Goal: Communication & Community: Answer question/provide support

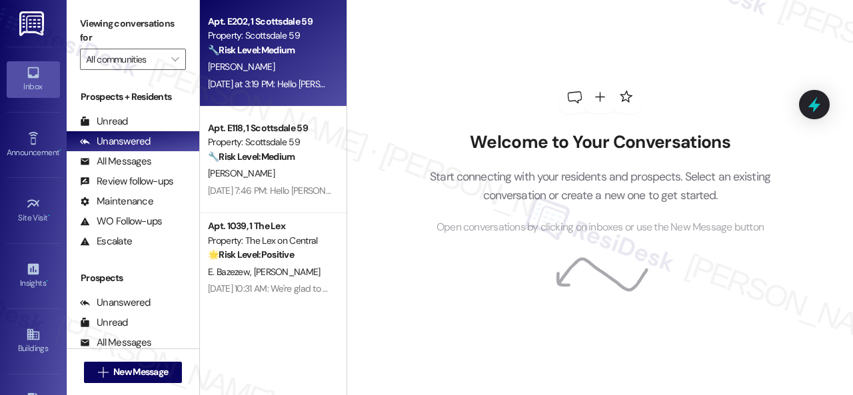
click at [292, 73] on div "[PERSON_NAME]" at bounding box center [270, 67] width 126 height 17
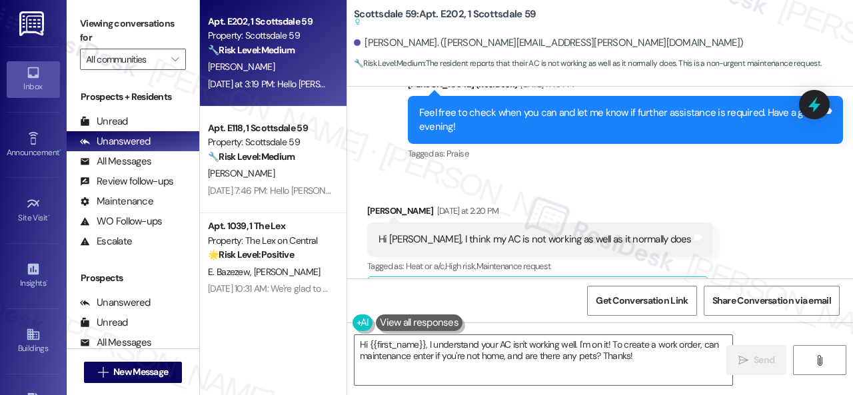
scroll to position [743, 0]
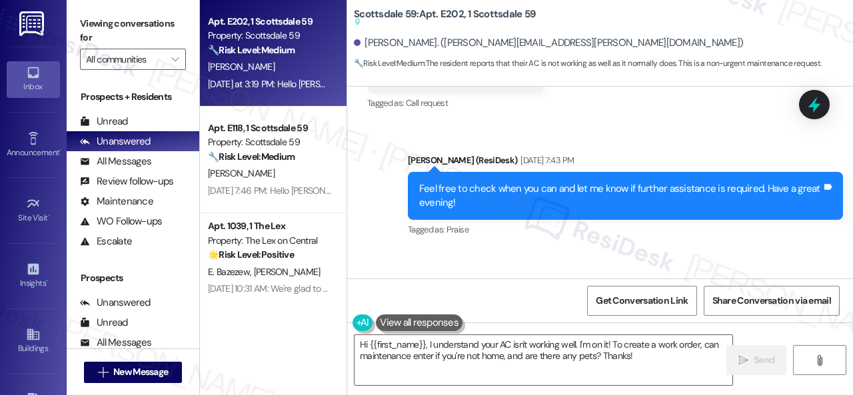
click at [643, 123] on div "Sent via SMS [PERSON_NAME] (ResiDesk) [DATE] 7:43 PM Feel free to check when yo…" at bounding box center [600, 186] width 506 height 127
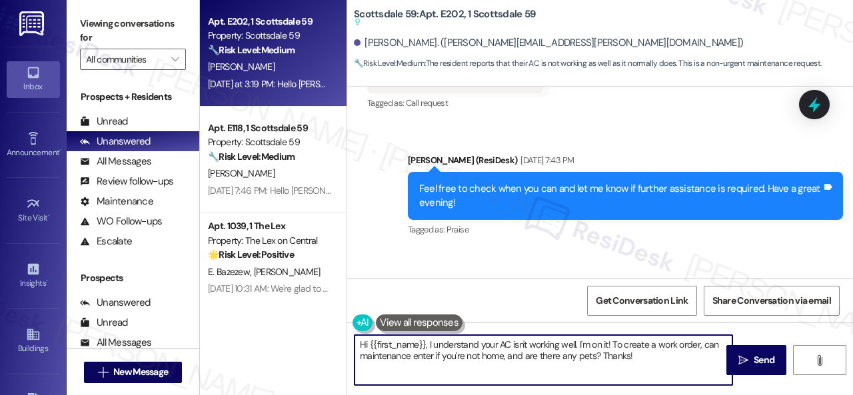
drag, startPoint x: 645, startPoint y: 359, endPoint x: 331, endPoint y: 338, distance: 314.7
click at [331, 338] on div "Apt. E202, 1 Scottsdale 59 Property: Scottsdale 59 🔧 Risk Level: Medium The res…" at bounding box center [526, 197] width 653 height 395
paste textarea "ello {{first_name}}! I'm sorry to hear about the AC issue. We apologize for any…"
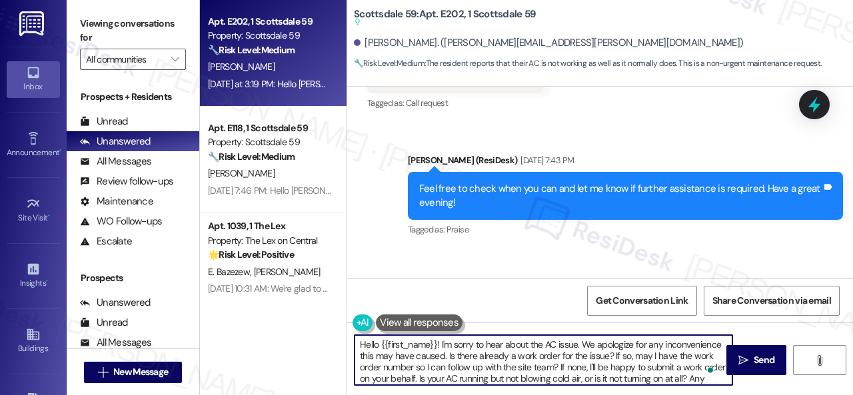
scroll to position [0, 0]
type textarea "Hello {{first_name}}! I'm sorry to hear about the AC issue. We apologize for an…"
click at [687, 222] on div "Tagged as: Praise Click to highlight conversations about Praise" at bounding box center [625, 229] width 435 height 19
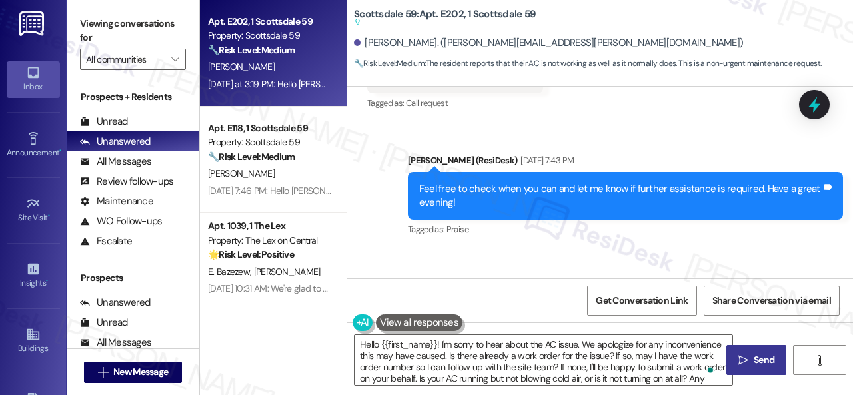
click at [755, 366] on span "Send" at bounding box center [764, 360] width 21 height 14
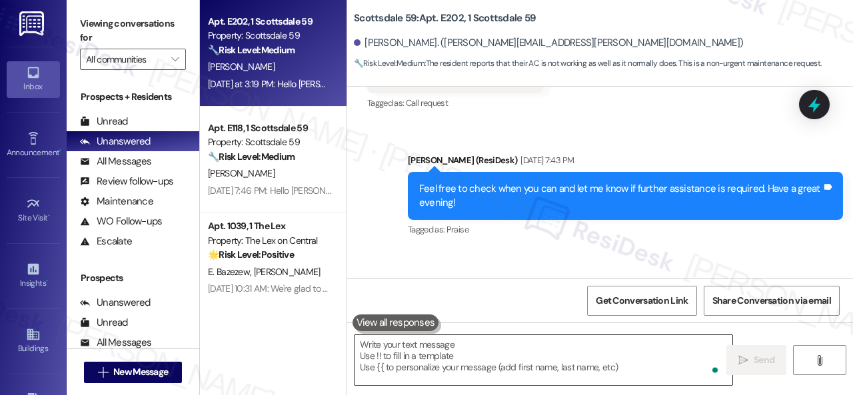
scroll to position [812, 0]
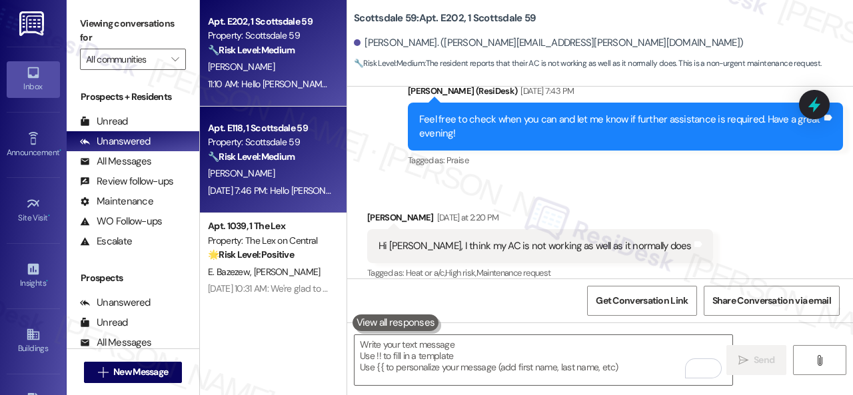
click at [294, 167] on div "[PERSON_NAME]" at bounding box center [270, 173] width 126 height 17
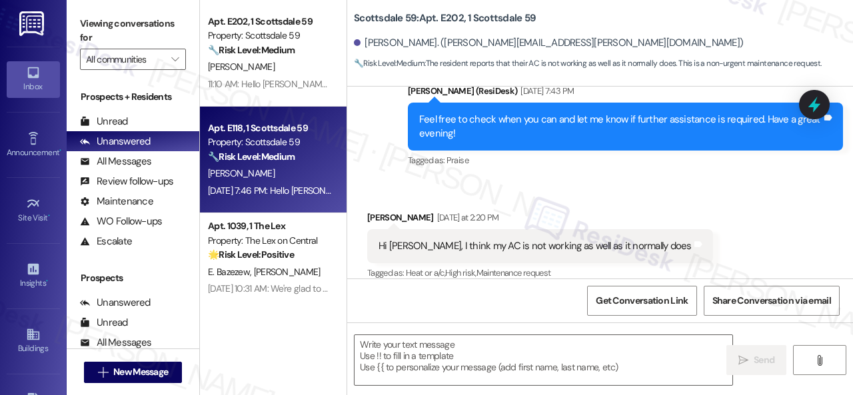
type textarea "Fetching suggested responses. Please feel free to read through the conversation…"
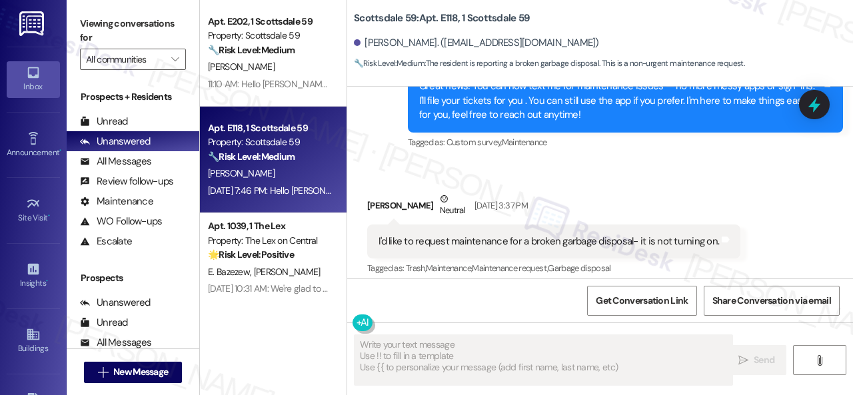
scroll to position [320, 0]
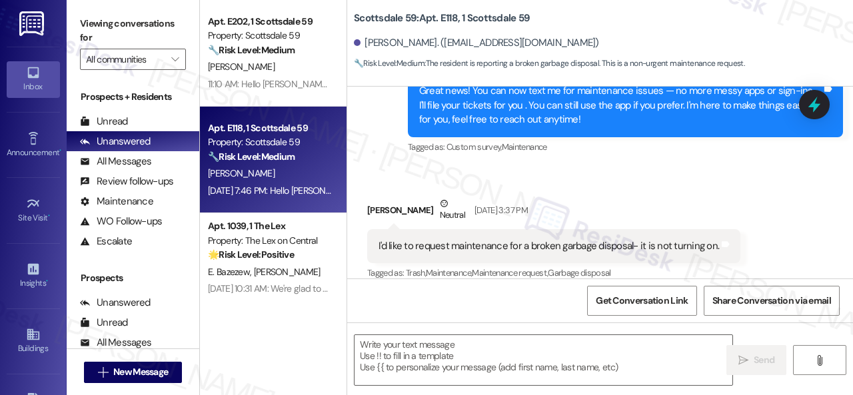
click at [648, 139] on div "Tagged as: Custom survey , Click to highlight conversations about Custom survey…" at bounding box center [625, 146] width 435 height 19
click at [483, 363] on textarea at bounding box center [544, 360] width 378 height 50
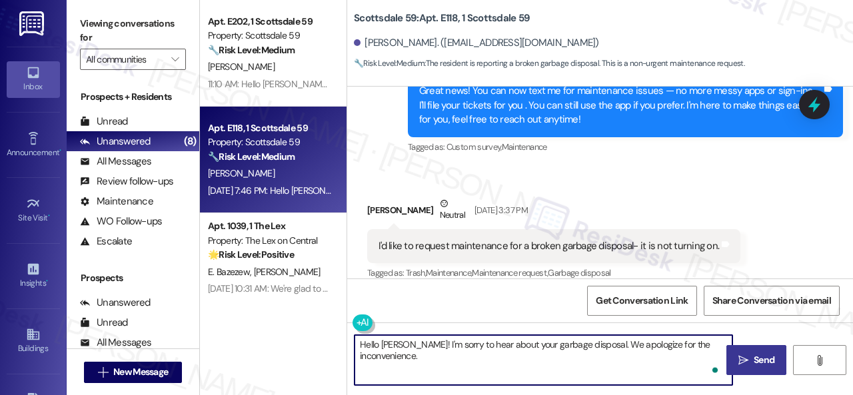
paste textarea "Is there already a work order for the issue? If so, may I have the work order n…"
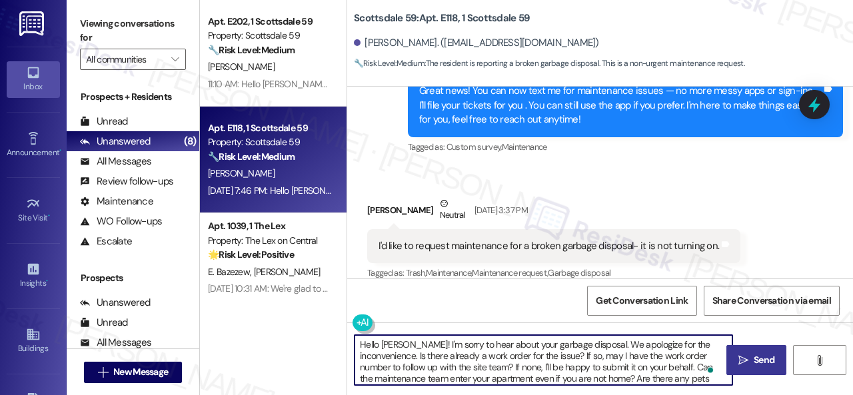
scroll to position [0, 0]
type textarea "Hello [PERSON_NAME]! I'm sorry to hear about your garbage disposal. We apologiz…"
click at [756, 352] on button " Send" at bounding box center [757, 360] width 60 height 30
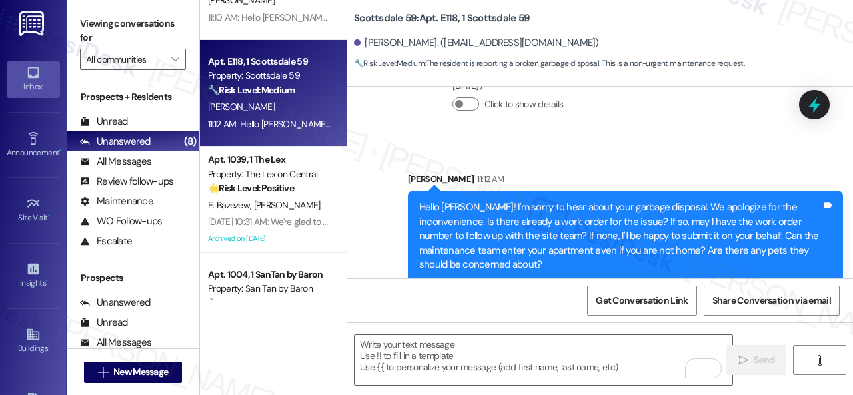
scroll to position [133, 0]
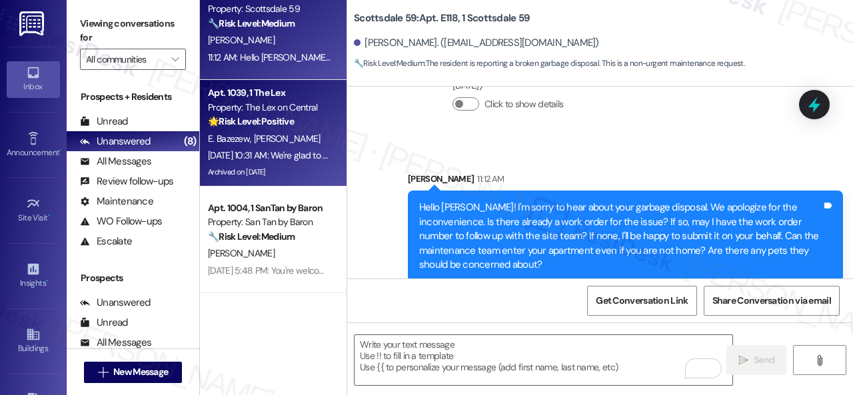
click at [313, 119] on div "🌟 Risk Level: Positive The resident is confirming the completion of a work orde…" at bounding box center [269, 122] width 123 height 14
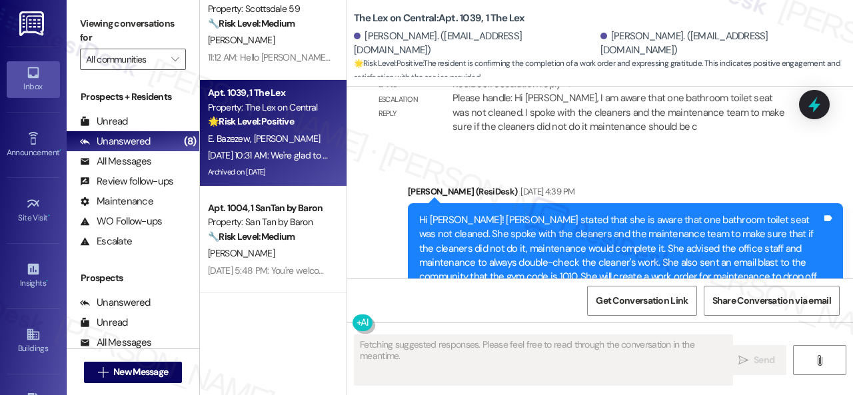
scroll to position [2769, 0]
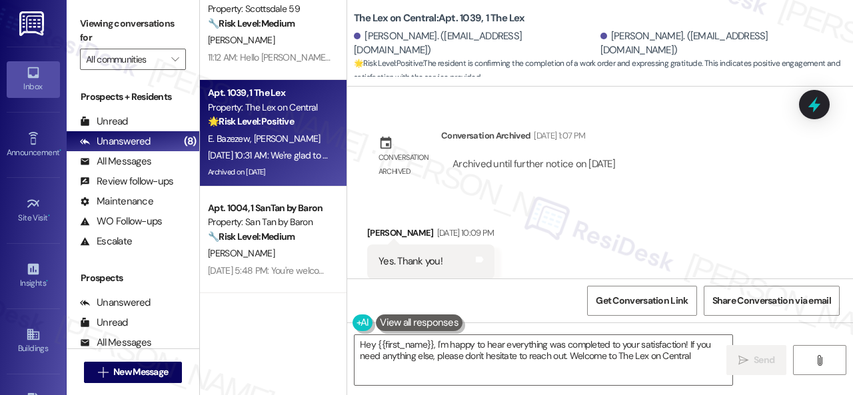
type textarea "Hey {{first_name}}, I'm happy to hear everything was completed to your satisfac…"
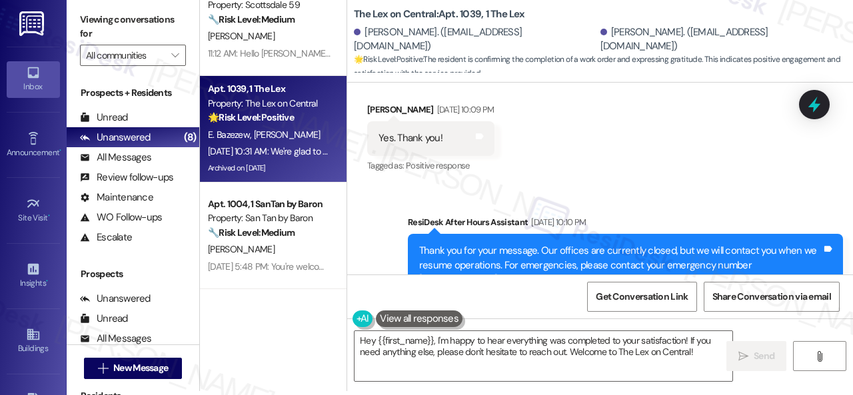
scroll to position [3038, 0]
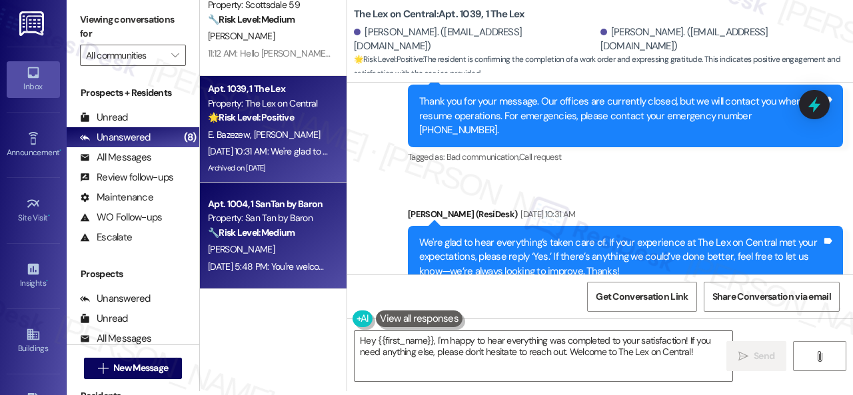
click at [310, 230] on div "🔧 Risk Level: Medium The resident inquired about a payment posting in the resid…" at bounding box center [269, 233] width 123 height 14
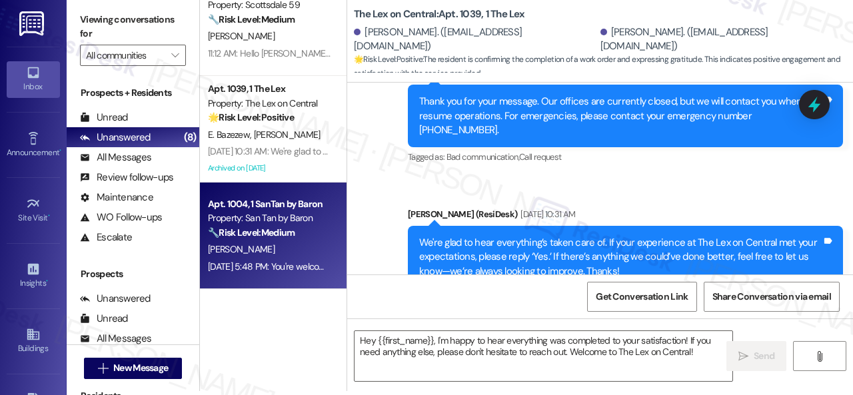
type textarea "Fetching suggested responses. Please feel free to read through the conversation…"
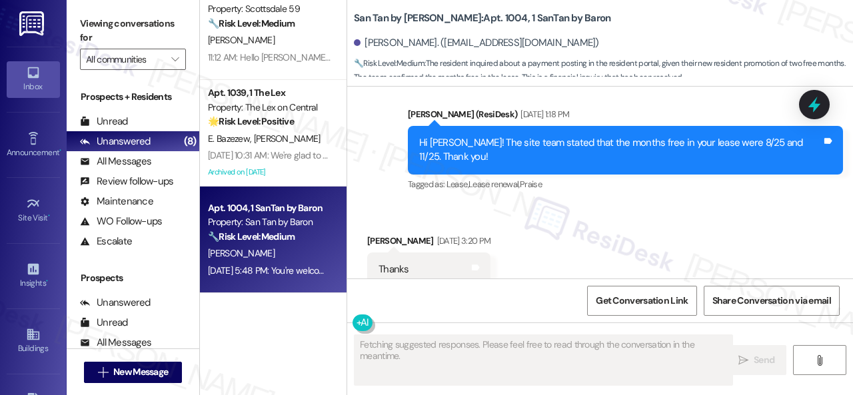
scroll to position [1890, 0]
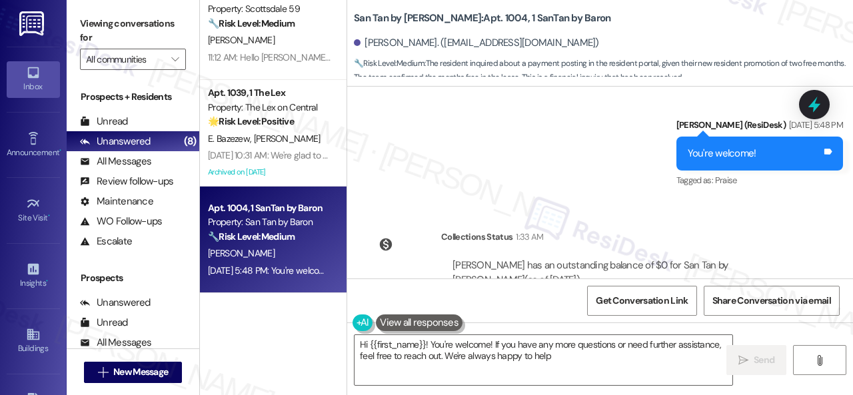
type textarea "Hi {{first_name}}! You're welcome! If you have any more questions or need furth…"
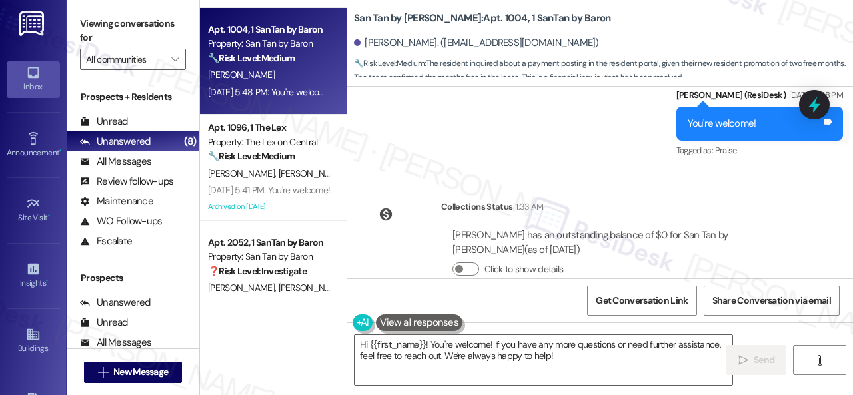
scroll to position [333, 0]
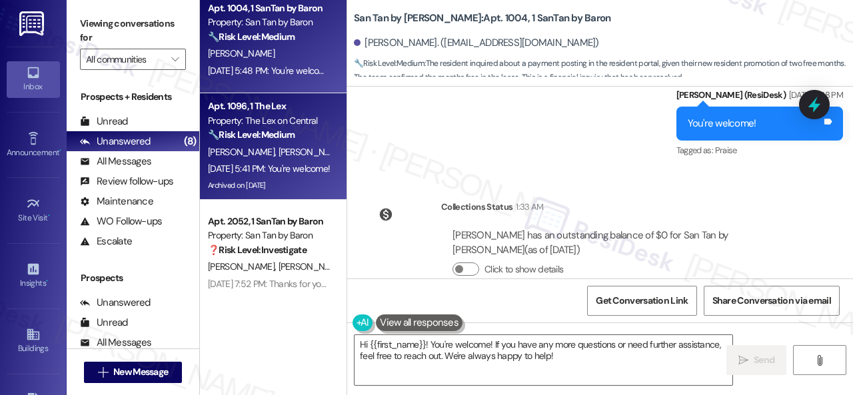
click at [326, 149] on div "[PERSON_NAME] [PERSON_NAME]" at bounding box center [270, 152] width 126 height 17
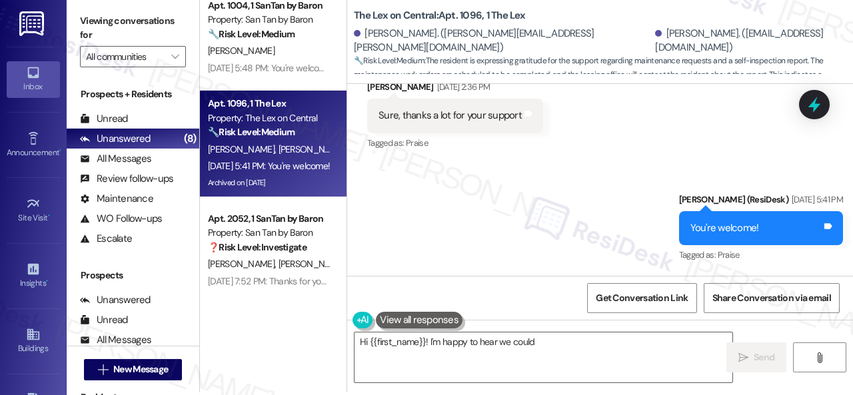
scroll to position [4, 0]
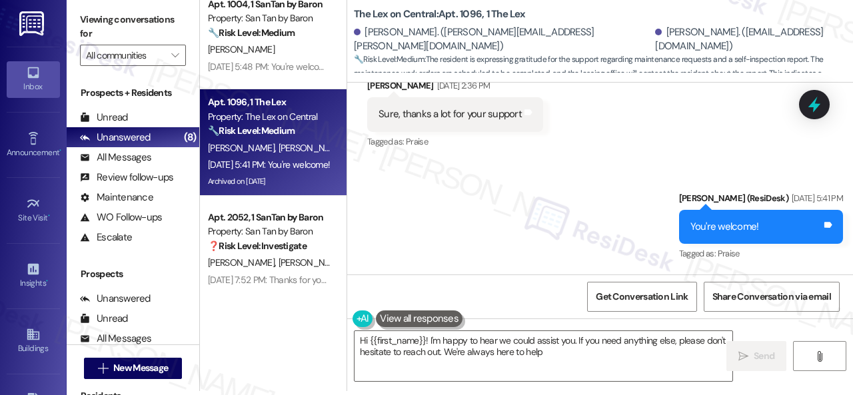
type textarea "Hi {{first_name}}! I'm happy to hear we could assist you. If you need anything …"
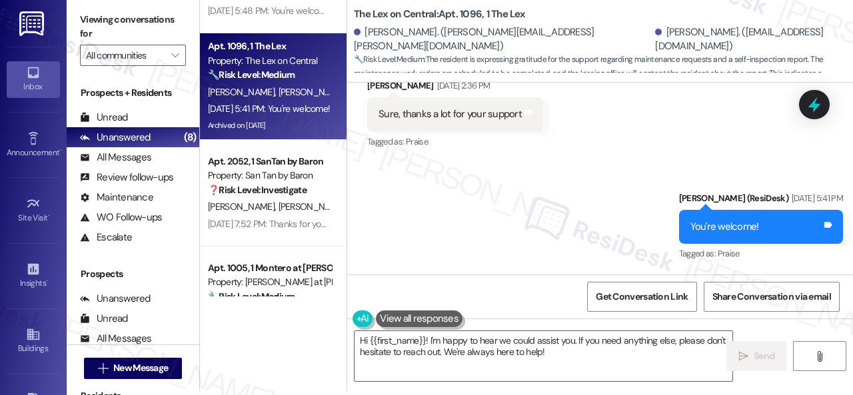
scroll to position [400, 0]
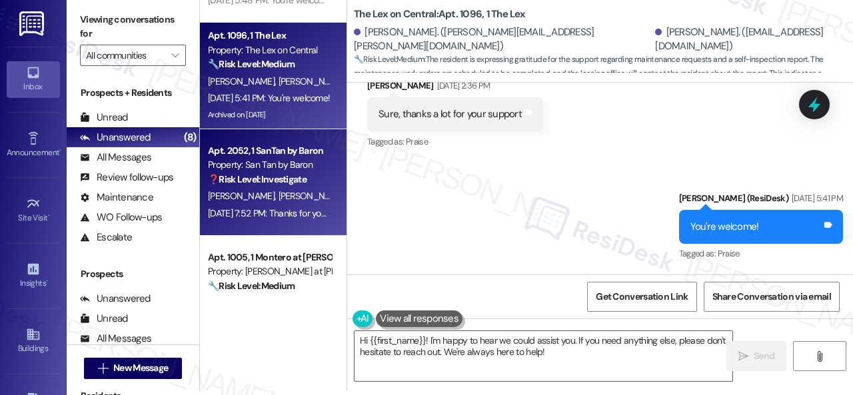
click at [293, 193] on span "[PERSON_NAME]" at bounding box center [314, 196] width 71 height 12
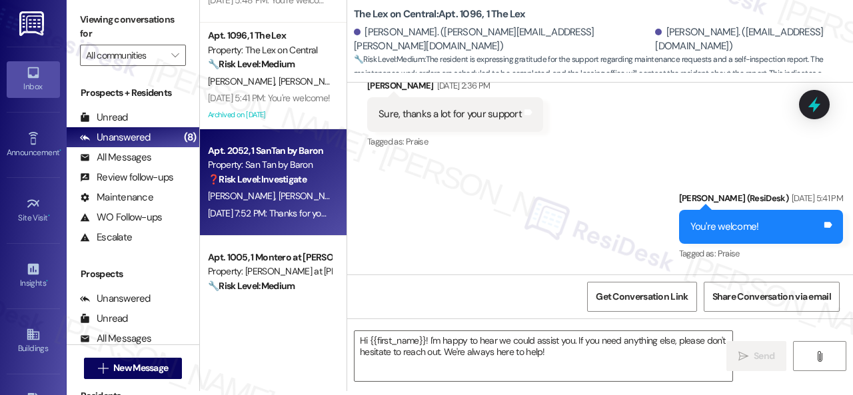
type textarea "Fetching suggested responses. Please feel free to read through the conversation…"
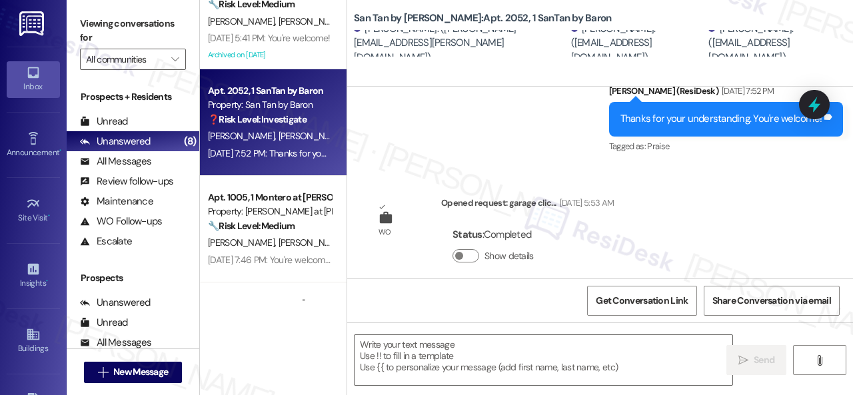
scroll to position [533, 0]
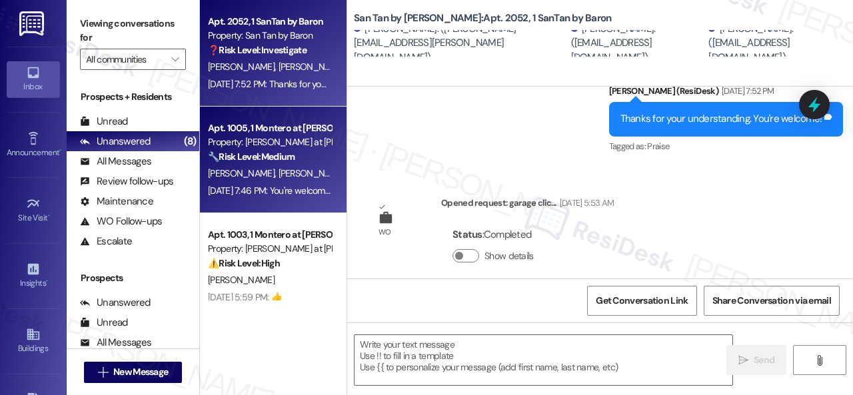
click at [304, 168] on div "[PERSON_NAME] [PERSON_NAME]" at bounding box center [270, 173] width 126 height 17
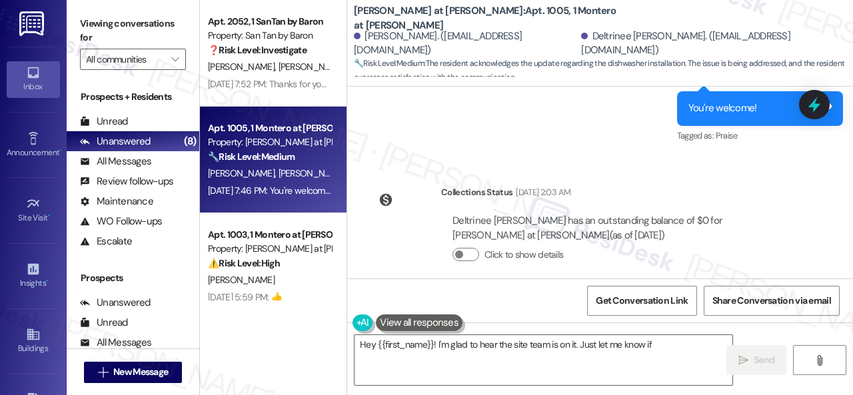
scroll to position [552, 0]
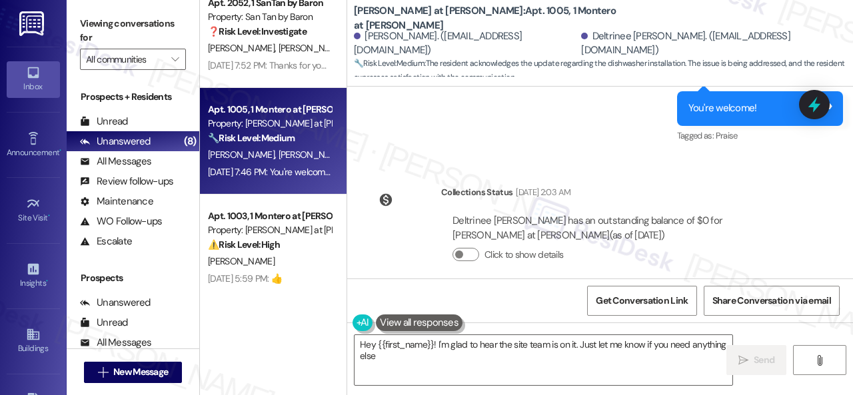
type textarea "Hey {{first_name}}! I'm glad to hear the site team is on it. Just let me know i…"
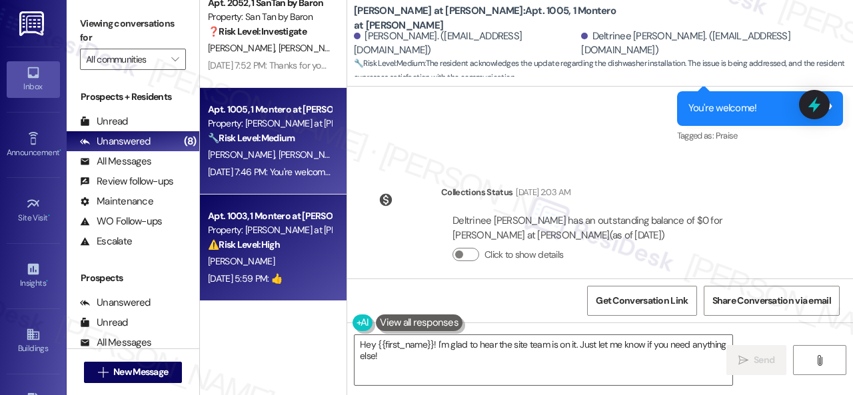
click at [280, 247] on strong "⚠️ Risk Level: High" at bounding box center [244, 245] width 72 height 12
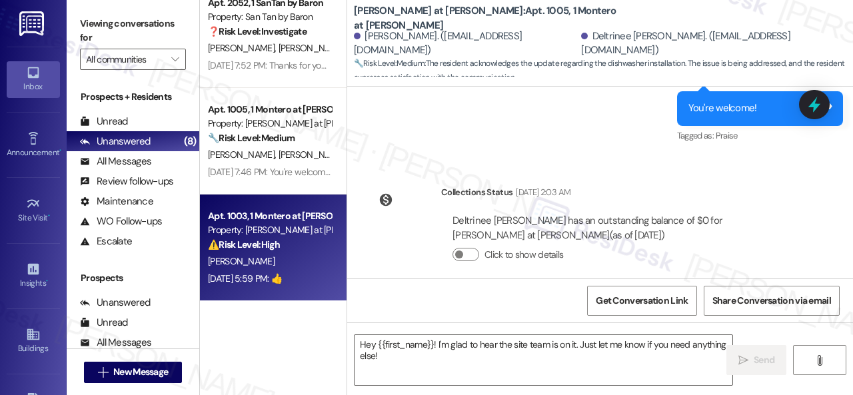
type textarea "Fetching suggested responses. Please feel free to read through the conversation…"
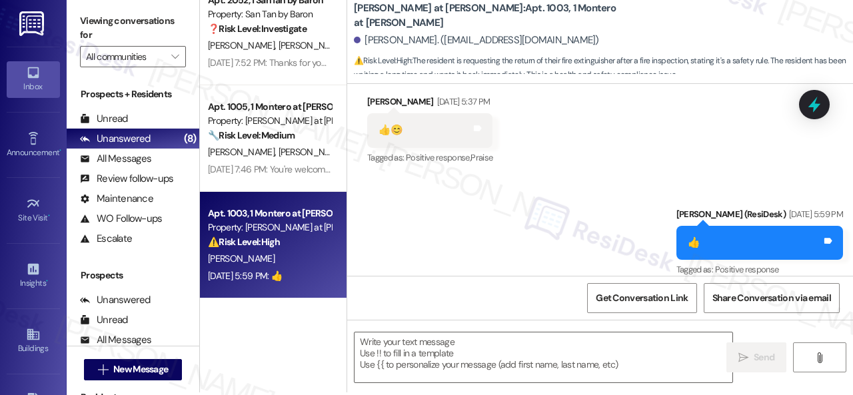
scroll to position [4, 0]
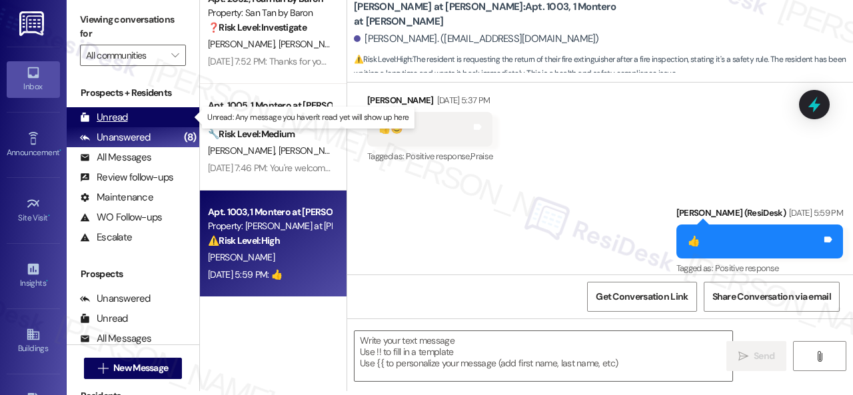
click at [116, 118] on div "Unread" at bounding box center [104, 118] width 48 height 14
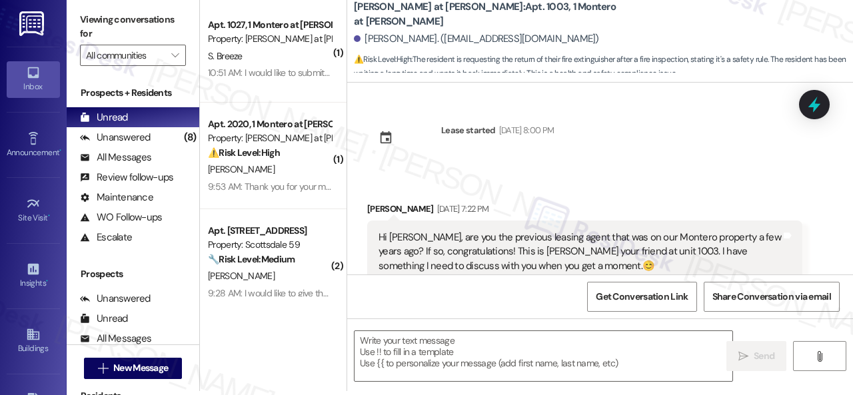
scroll to position [0, 0]
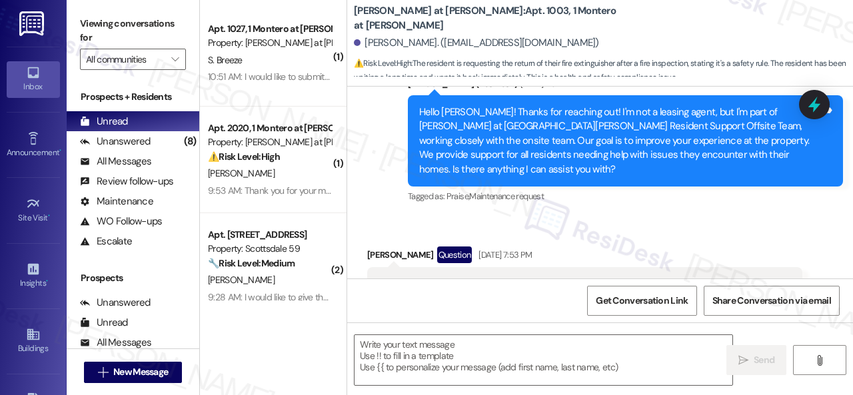
type textarea "Fetching suggested responses. Please feel free to read through the conversation…"
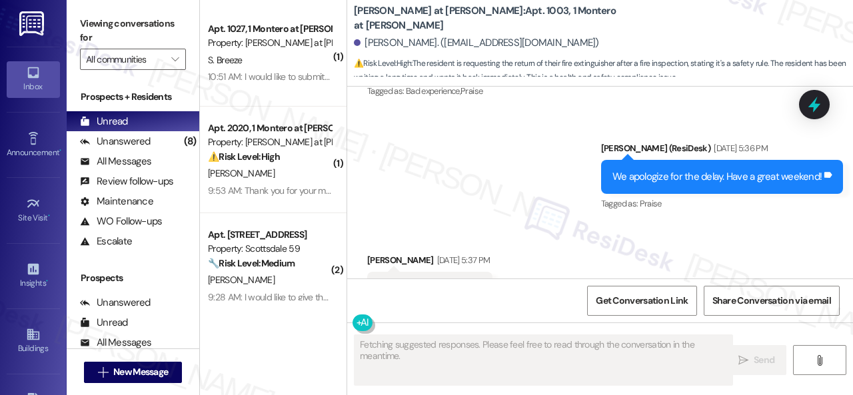
scroll to position [1030, 0]
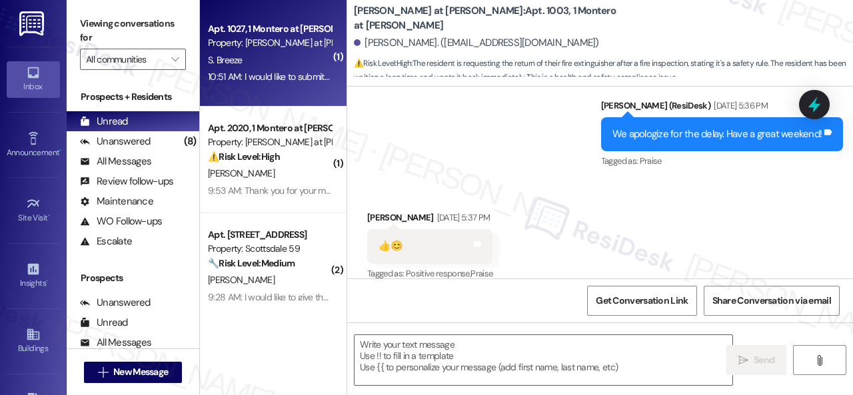
click at [277, 70] on div "10:51 AM: I would like to submit a maintenance request 10:51 AM: I would like t…" at bounding box center [270, 77] width 126 height 17
type textarea "Fetching suggested responses. Please feel free to read through the conversation…"
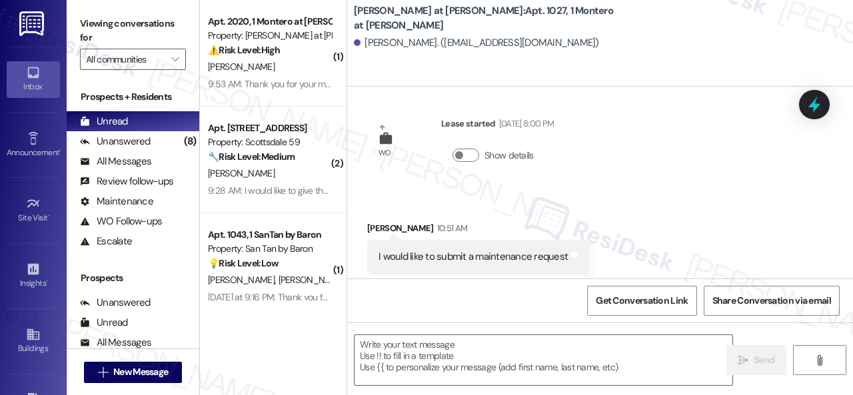
scroll to position [17, 0]
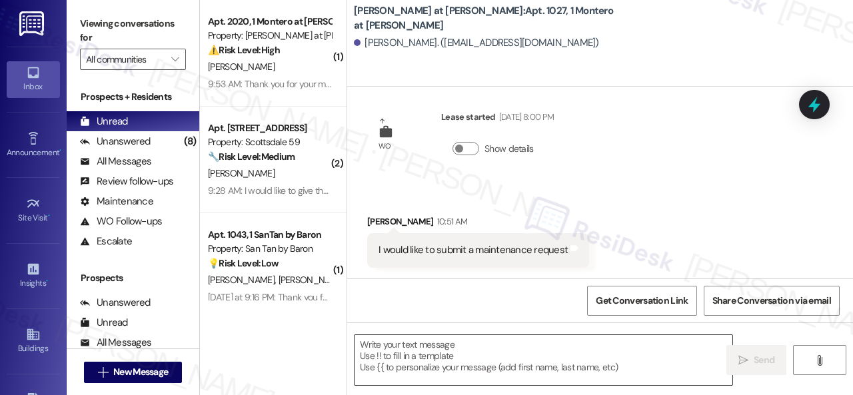
click at [453, 359] on textarea at bounding box center [544, 360] width 378 height 50
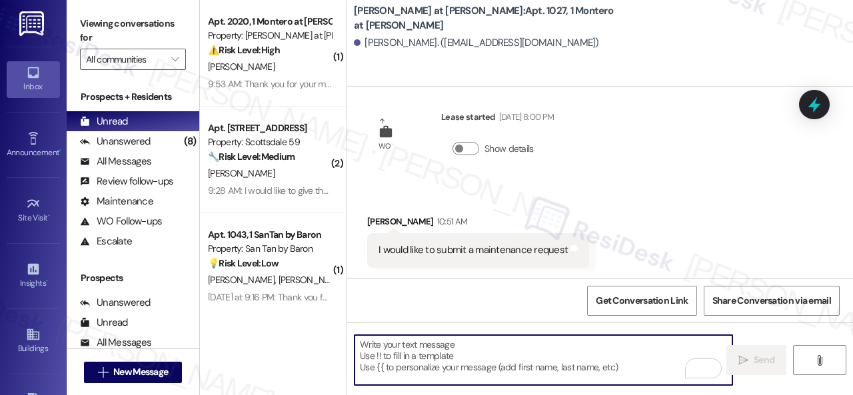
click at [457, 357] on textarea "To enrich screen reader interactions, please activate Accessibility in Grammarl…" at bounding box center [544, 360] width 378 height 50
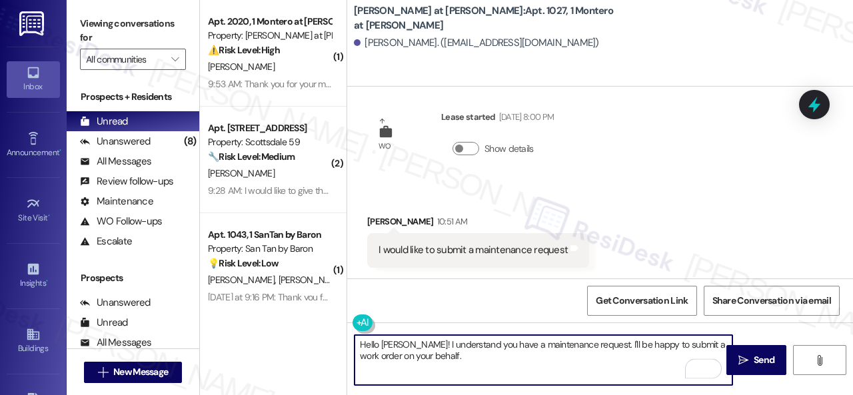
click at [547, 394] on div "Hello [PERSON_NAME]! I understand you have a maintenance request. I'll be happy…" at bounding box center [600, 373] width 506 height 100
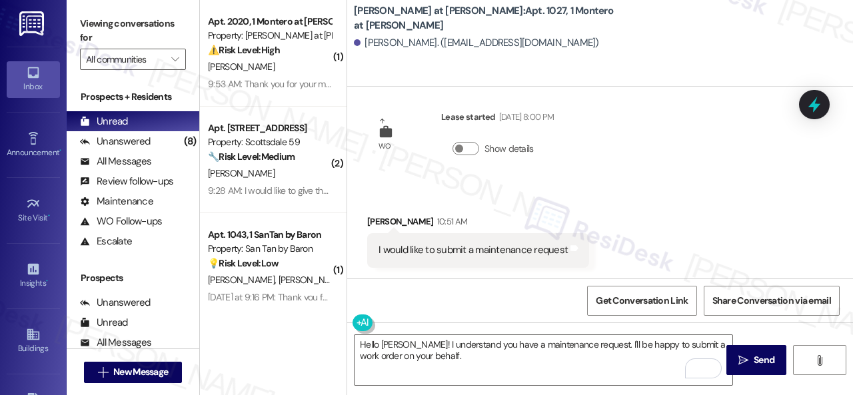
click at [646, 221] on div "Received via SMS [PERSON_NAME] 10:51 AM I would like to submit a maintenance re…" at bounding box center [600, 231] width 506 height 93
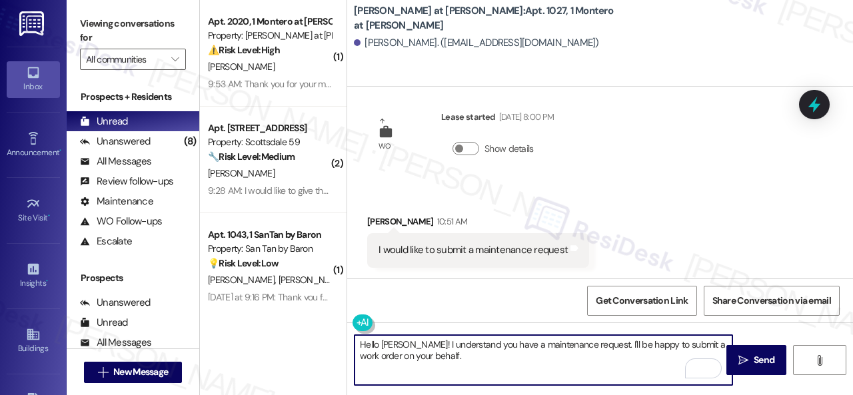
click at [595, 351] on textarea "Hello [PERSON_NAME]! I understand you have a maintenance request. I'll be happy…" at bounding box center [544, 360] width 378 height 50
paste textarea "Please provide as much detail as possible about the issue and include photos if…"
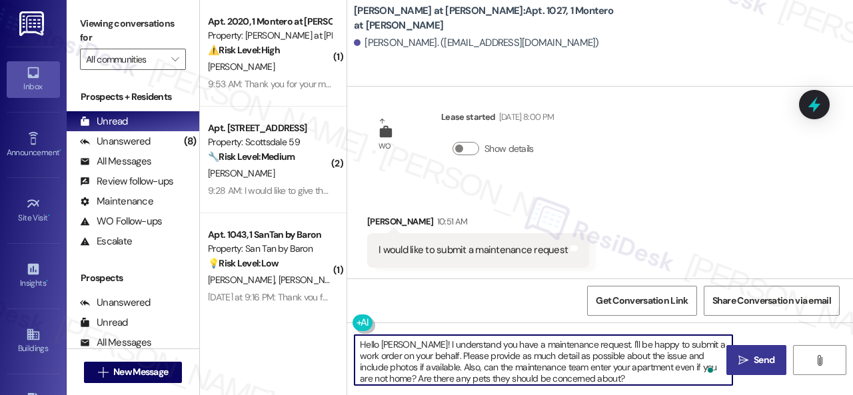
type textarea "Hello [PERSON_NAME]! I understand you have a maintenance request. I'll be happy…"
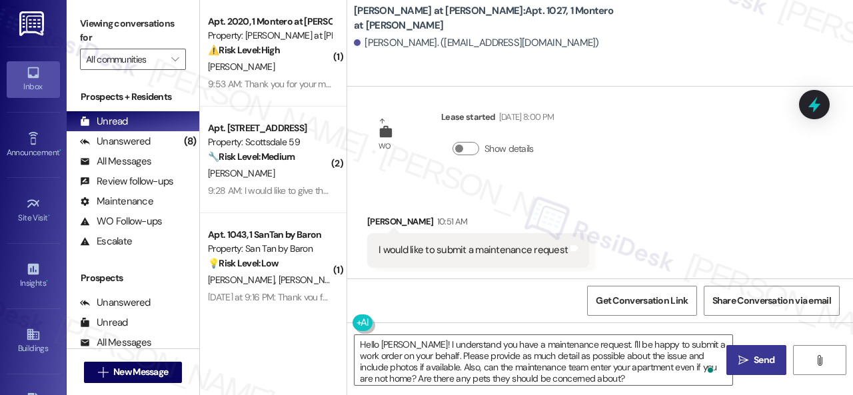
click at [742, 355] on icon "" at bounding box center [744, 360] width 10 height 11
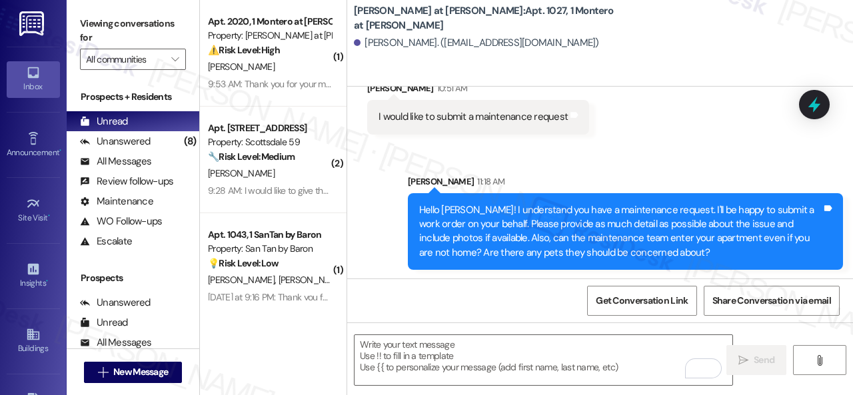
scroll to position [153, 0]
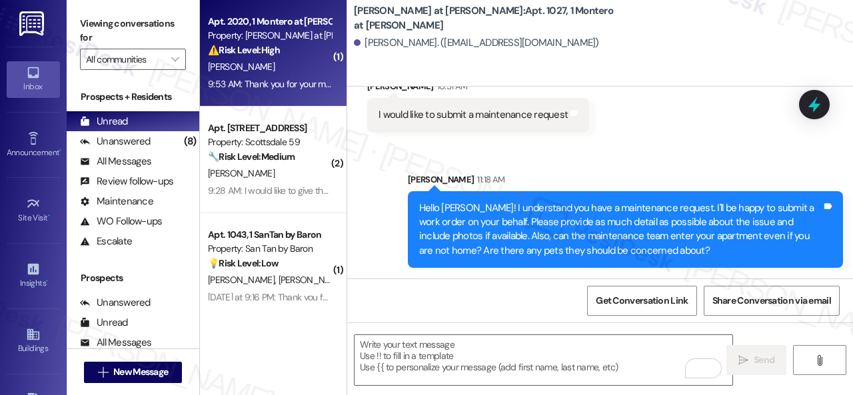
click at [286, 63] on div "[PERSON_NAME]" at bounding box center [270, 67] width 126 height 17
type textarea "Fetching suggested responses. Please feel free to read through the conversation…"
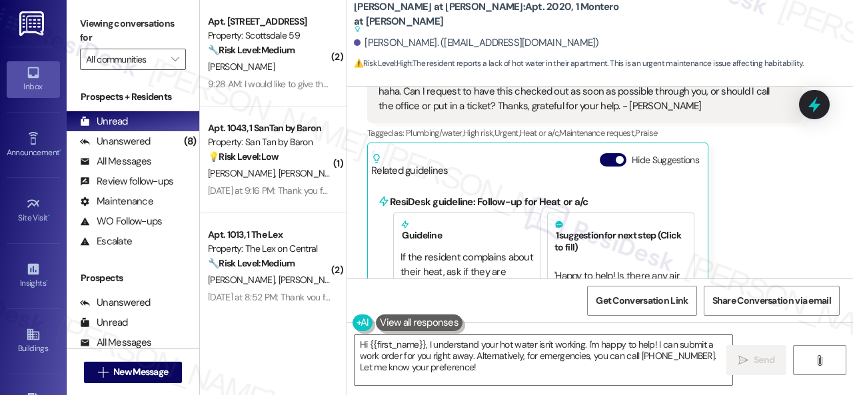
scroll to position [3907, 0]
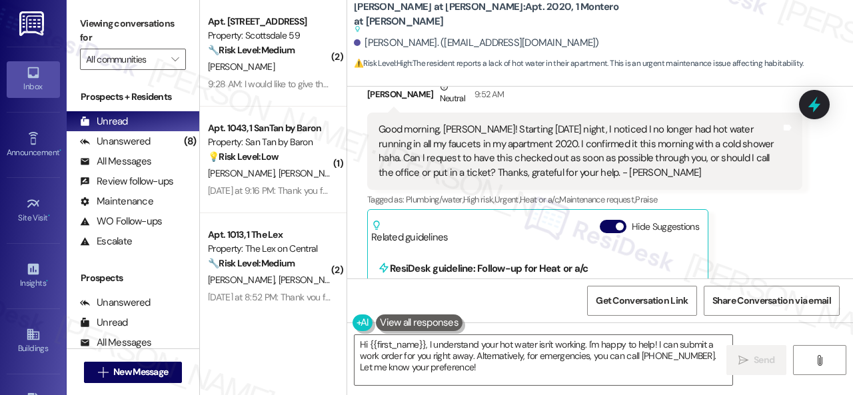
click at [748, 219] on div "[PERSON_NAME] Neutral 9:52 AM Good morning, [PERSON_NAME]! Starting [DATE] nigh…" at bounding box center [584, 322] width 435 height 485
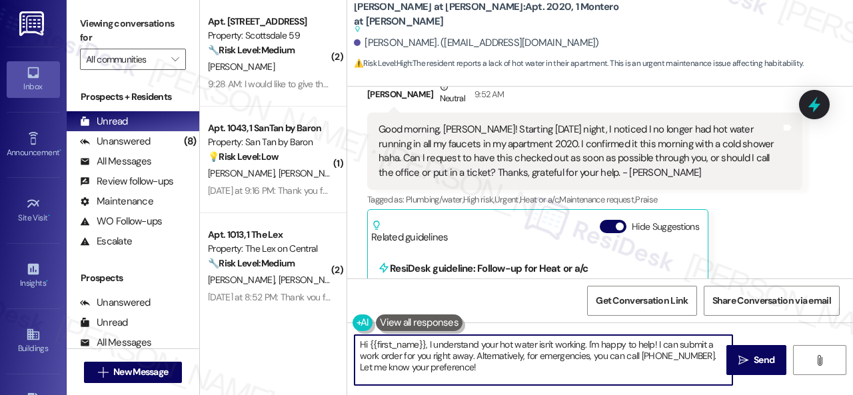
click at [588, 347] on textarea "Hi {{first_name}}, I understand your hot water isn't working. I'm happy to help…" at bounding box center [544, 360] width 378 height 50
drag, startPoint x: 657, startPoint y: 343, endPoint x: 665, endPoint y: 371, distance: 29.6
click at [665, 371] on textarea "Hi {{first_name}}, I understand your hot water isn't working. I'm happy to help…" at bounding box center [544, 360] width 378 height 50
paste textarea "'ll be happy to submit it on your behalf. Can the maintenance team enter your a…"
drag, startPoint x: 587, startPoint y: 345, endPoint x: 656, endPoint y: 346, distance: 68.7
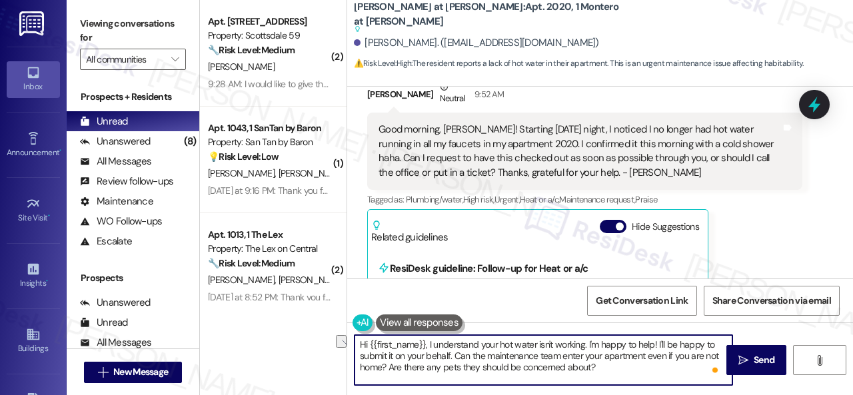
click at [656, 346] on textarea "Hi {{first_name}}, I understand your hot water isn't working. I'm happy to help…" at bounding box center [544, 360] width 378 height 50
drag, startPoint x: 674, startPoint y: 347, endPoint x: 383, endPoint y: 357, distance: 291.6
click at [383, 357] on textarea "Hi {{first_name}}, I understand your hot water isn't working. I'll be happy to …" at bounding box center [544, 360] width 378 height 50
type textarea "Hi {{first_name}}, I understand your hot water isn't working. I'll be happy to …"
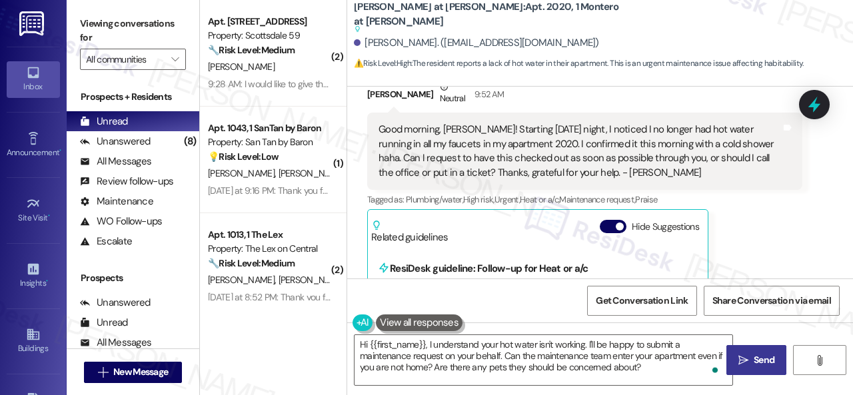
click at [754, 363] on span "Send" at bounding box center [764, 360] width 21 height 14
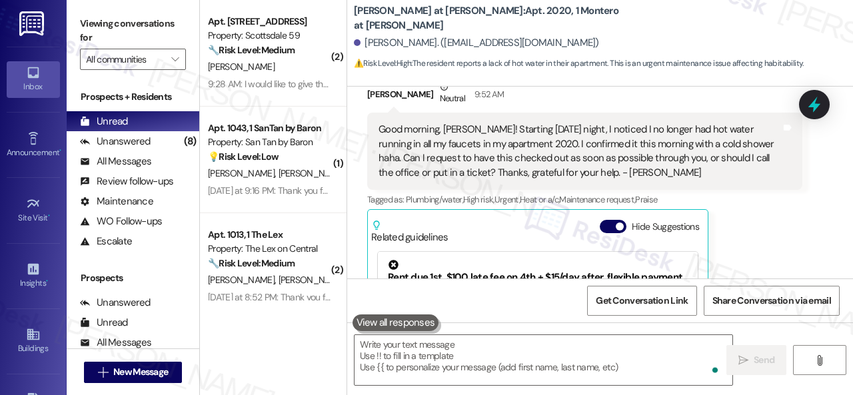
scroll to position [4015, 0]
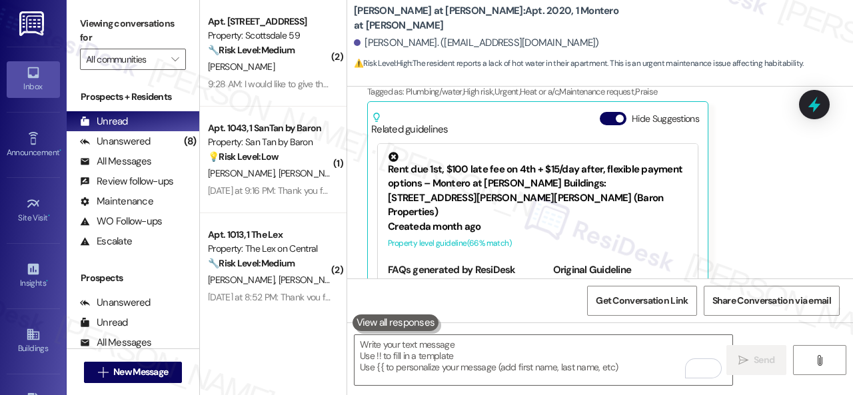
click at [277, 75] on div "[PERSON_NAME]" at bounding box center [270, 67] width 126 height 17
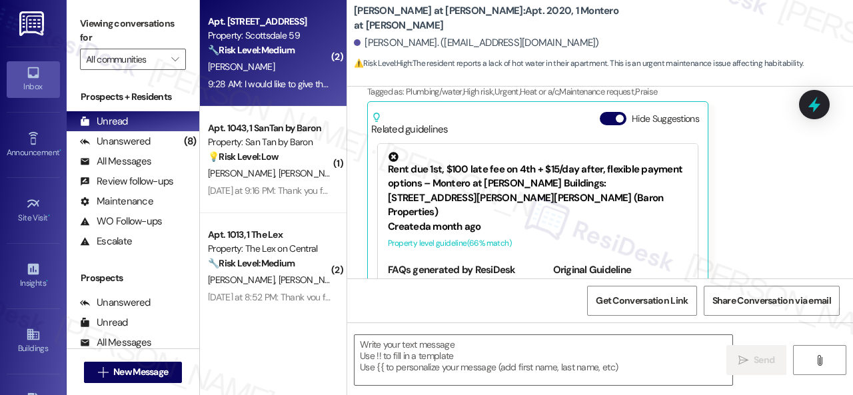
type textarea "Fetching suggested responses. Please feel free to read through the conversation…"
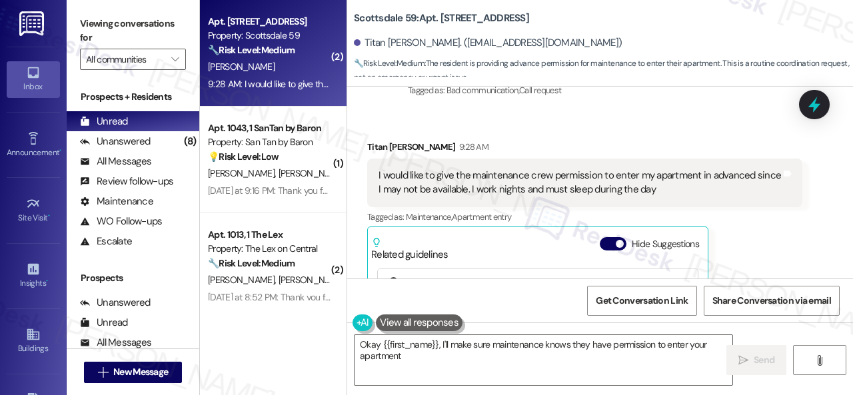
scroll to position [284, 0]
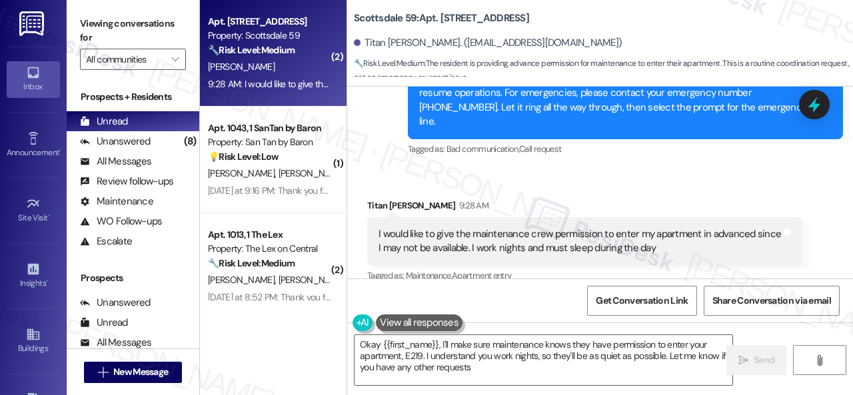
type textarea "Okay {{first_name}}, I'll make sure maintenance knows they have permission to e…"
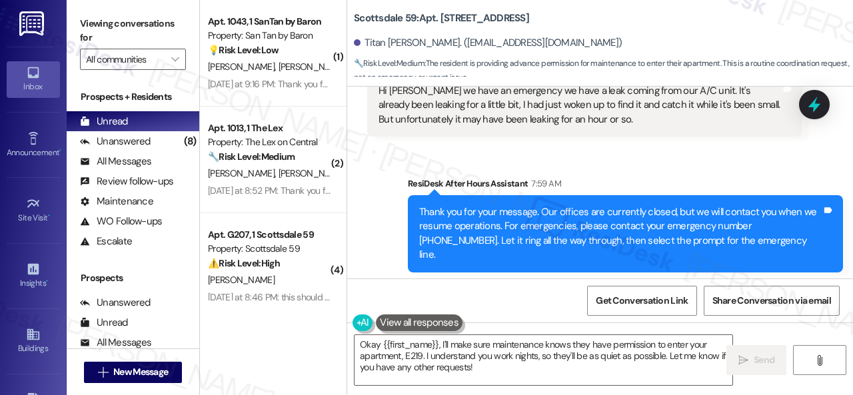
scroll to position [84, 0]
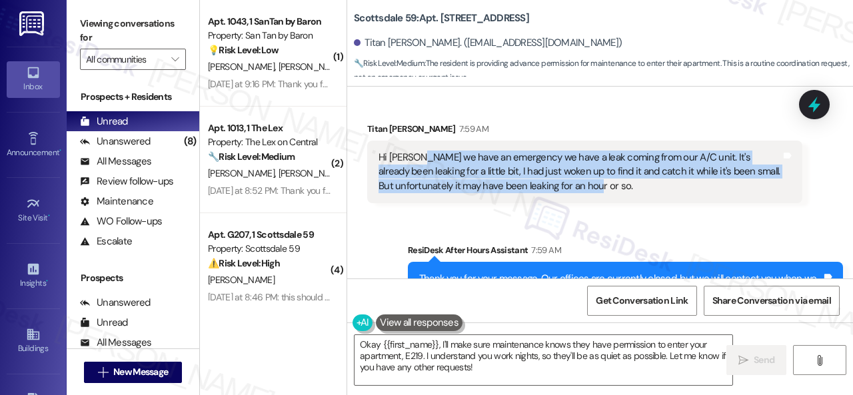
drag, startPoint x: 421, startPoint y: 153, endPoint x: 623, endPoint y: 187, distance: 204.9
click at [623, 187] on div "Hi [PERSON_NAME] we have an emergency we have a leak coming from our A/C unit. …" at bounding box center [580, 172] width 403 height 43
copy div "e have an emergency we have a leak coming from our A/C unit. It's already been …"
click at [593, 211] on div "Received via SMS Titan [PERSON_NAME] 7:59 AM Hi [PERSON_NAME] we have an emerge…" at bounding box center [584, 162] width 455 height 101
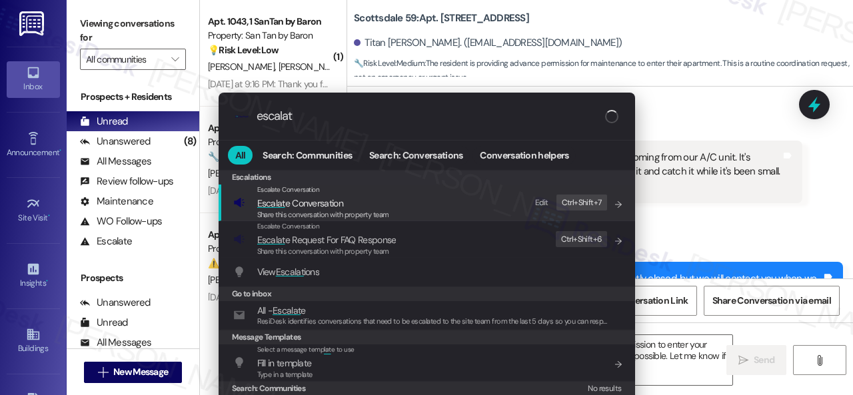
click at [547, 203] on div "Edit" at bounding box center [541, 203] width 13 height 14
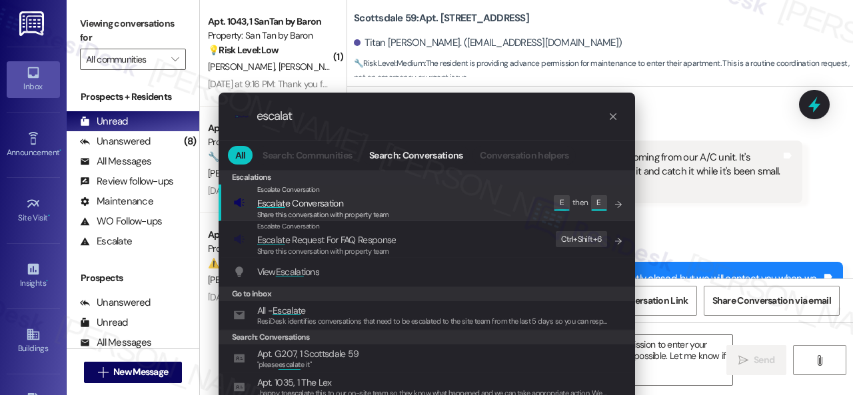
drag, startPoint x: 240, startPoint y: 115, endPoint x: 178, endPoint y: 84, distance: 69.2
click at [181, 113] on div ".cls-1{fill:#0a055f;}.cls-2{fill:#0cc4c4;} resideskLogoBlueOrange escalat All S…" at bounding box center [426, 197] width 853 height 395
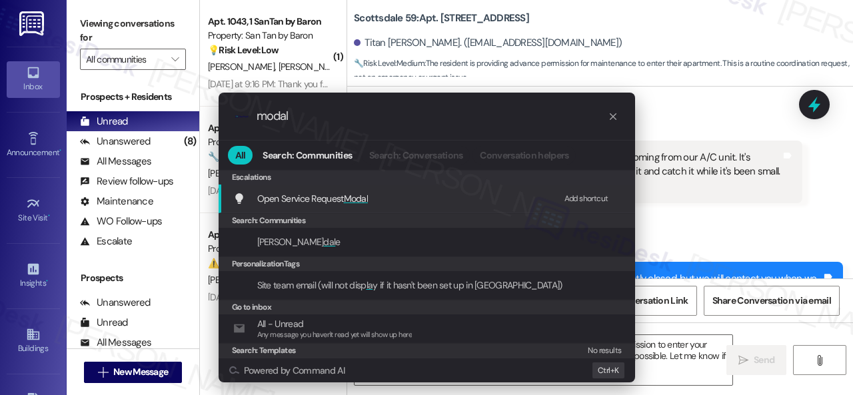
type input "modal"
click at [573, 197] on div "Add shortcut" at bounding box center [587, 199] width 44 height 14
click at [275, 207] on div "Open Service Request Modal Edit M then M" at bounding box center [428, 199] width 390 height 22
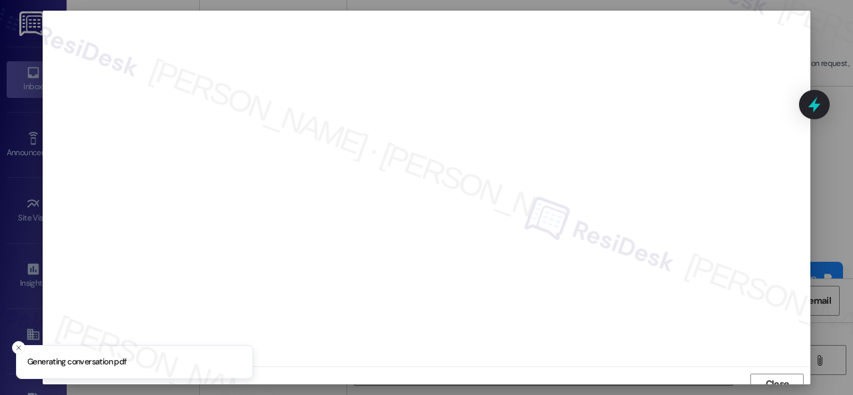
scroll to position [10, 0]
click at [793, 381] on button "Close" at bounding box center [777, 374] width 53 height 21
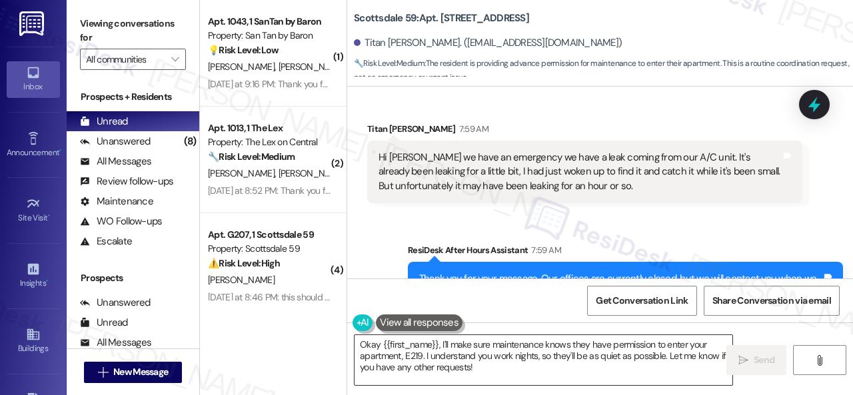
click at [595, 365] on textarea "Okay {{first_name}}, I'll make sure maintenance knows they have permission to e…" at bounding box center [544, 360] width 378 height 50
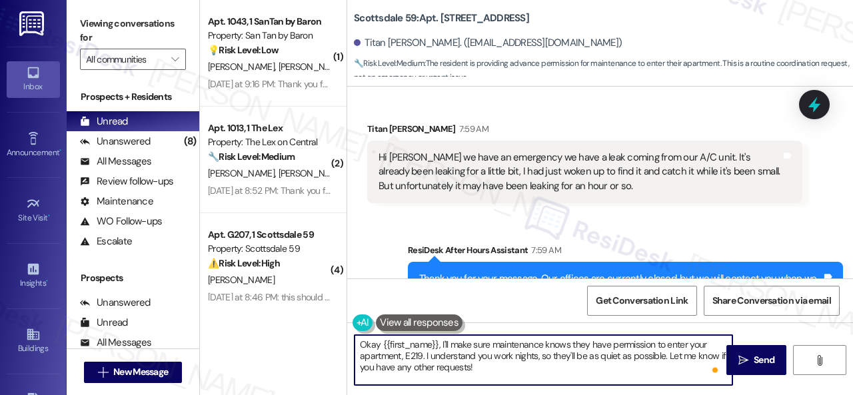
drag, startPoint x: 358, startPoint y: 345, endPoint x: 507, endPoint y: 380, distance: 153.3
click at [507, 380] on textarea "Okay {{first_name}}, I'll make sure maintenance knows they have permission to e…" at bounding box center [544, 360] width 378 height 50
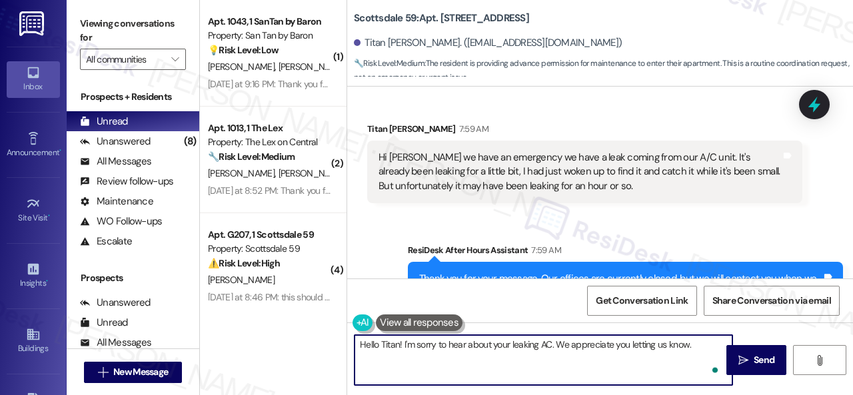
paste textarea "I've submitted a work order on your behalf and notified the site team. Please l…"
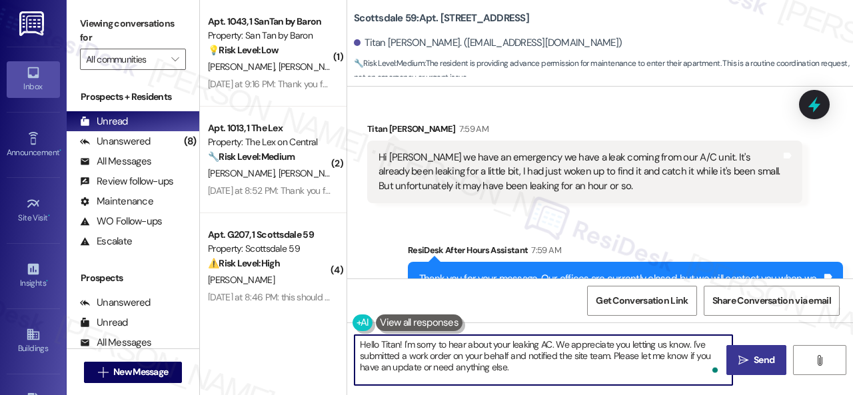
type textarea "Hello Titan! I'm sorry to hear about your leaking AC. We appreciate you letting…"
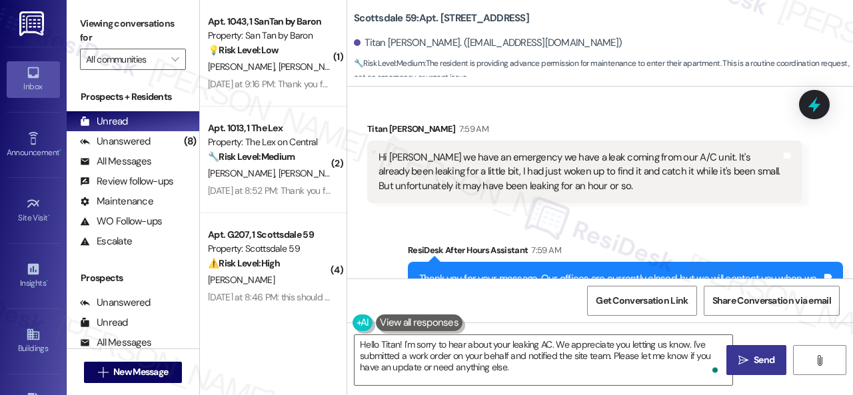
click at [754, 358] on span "Send" at bounding box center [764, 360] width 21 height 14
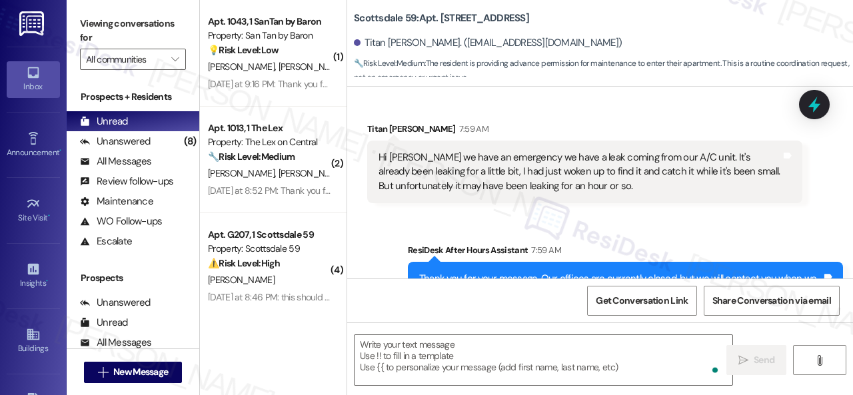
type textarea "Fetching suggested responses. Please feel free to read through the conversation…"
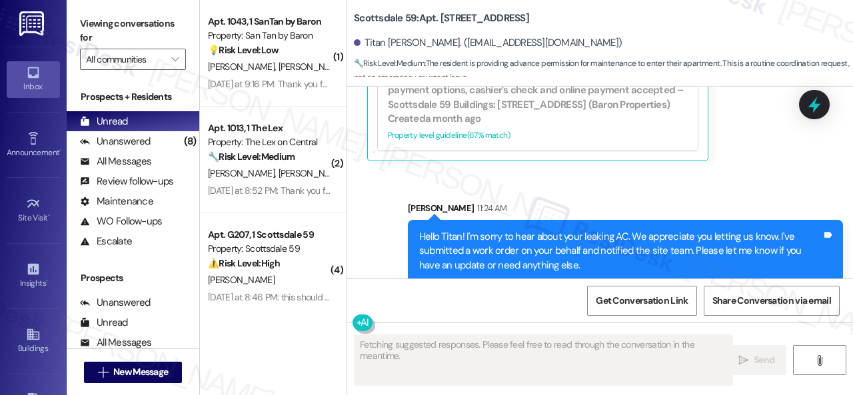
scroll to position [4, 0]
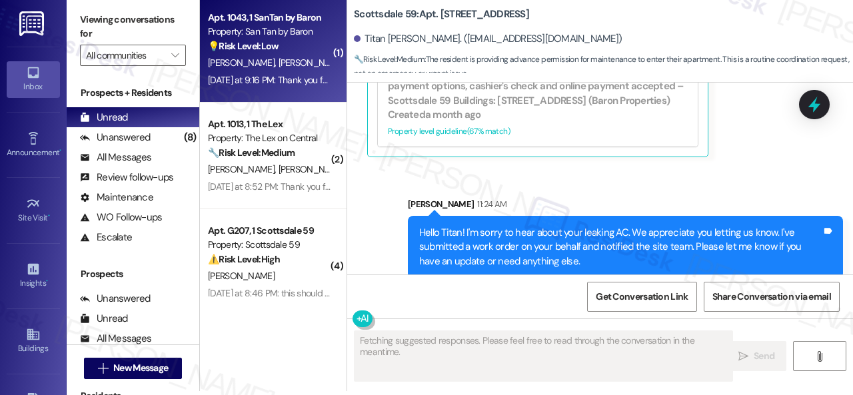
click at [315, 72] on div "[DATE] at 9:16 PM: Thank you for your message. Our offices are currently closed…" at bounding box center [270, 80] width 126 height 17
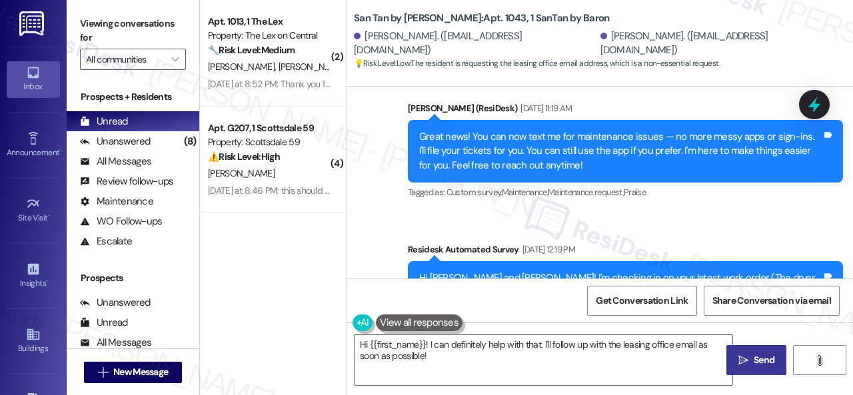
scroll to position [867, 0]
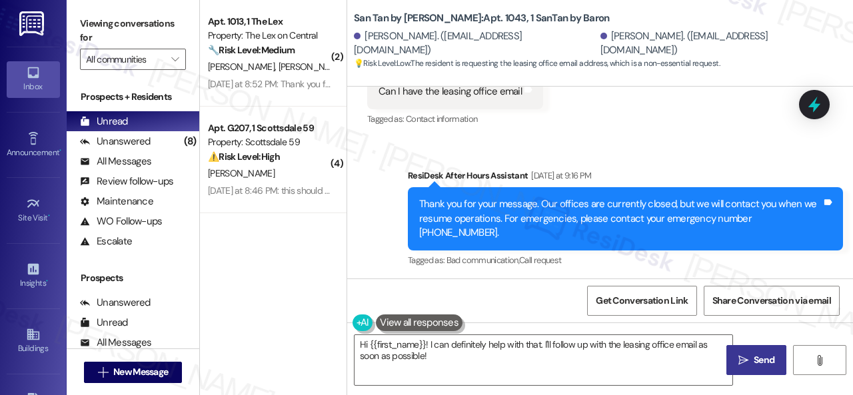
click at [639, 258] on div "Lease started [DATE] 8:00 PM Survey, sent via SMS Residesk Automated Survey [DA…" at bounding box center [600, 183] width 506 height 192
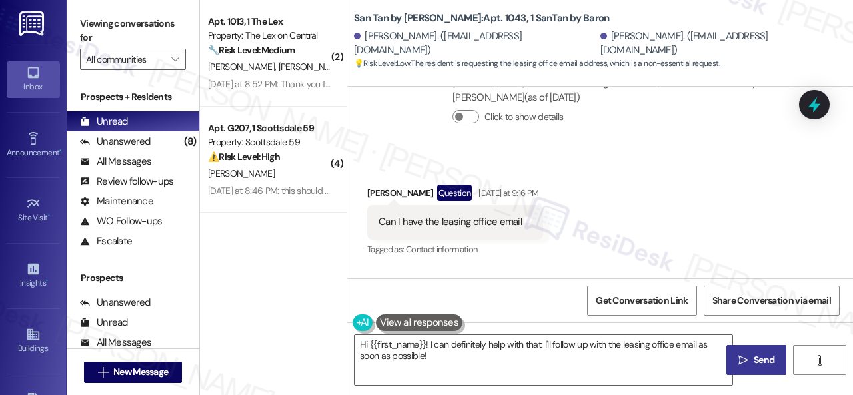
scroll to position [733, 0]
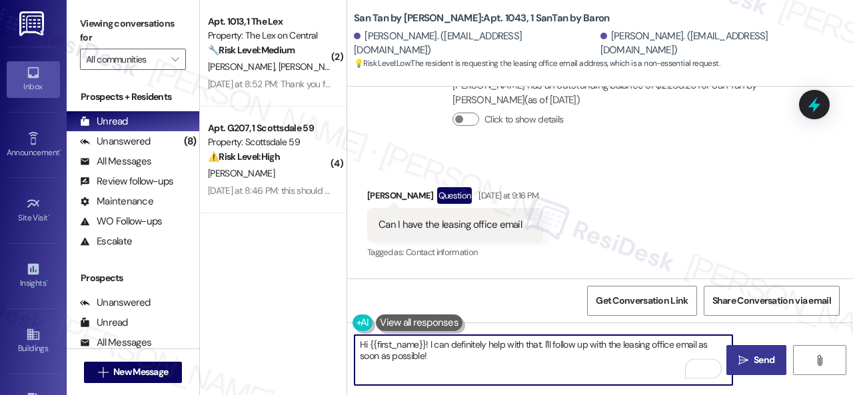
drag, startPoint x: 368, startPoint y: 346, endPoint x: 427, endPoint y: 349, distance: 58.7
click at [427, 349] on textarea "Hi {{first_name}}! I can definitely help with that. I'll follow up with the lea…" at bounding box center [544, 360] width 378 height 50
drag, startPoint x: 393, startPoint y: 346, endPoint x: 501, endPoint y: 346, distance: 108.7
click at [501, 346] on textarea "Hi [PERSON_NAME]! I can definitely help with that. I'll follow up with the leas…" at bounding box center [544, 360] width 378 height 50
drag, startPoint x: 580, startPoint y: 343, endPoint x: 583, endPoint y: 355, distance: 11.6
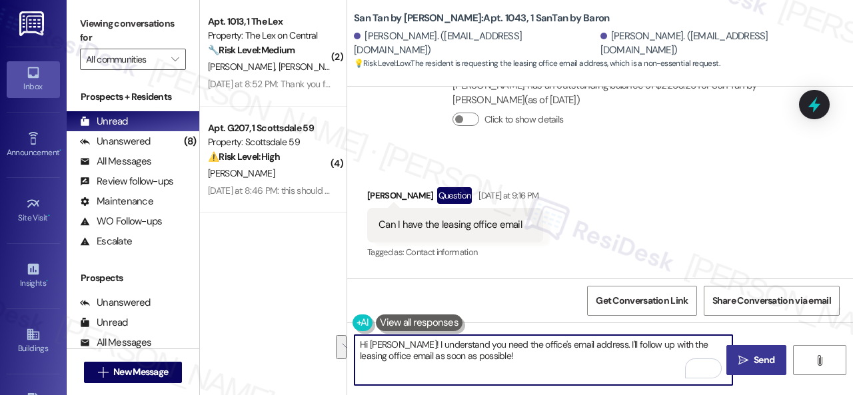
click at [583, 355] on textarea "Hi [PERSON_NAME]! I understand you need the office's email address. I'll follow…" at bounding box center [544, 360] width 378 height 50
paste textarea "will forward your inquiry to the site team and get back to you as soon as I rec…"
click at [657, 347] on textarea "Hi [PERSON_NAME]! I understand you need the office's email address. I will forw…" at bounding box center [544, 360] width 378 height 50
click at [709, 357] on textarea "Hi [PERSON_NAME]! I understand you need the office's email address. I will forw…" at bounding box center [544, 360] width 378 height 50
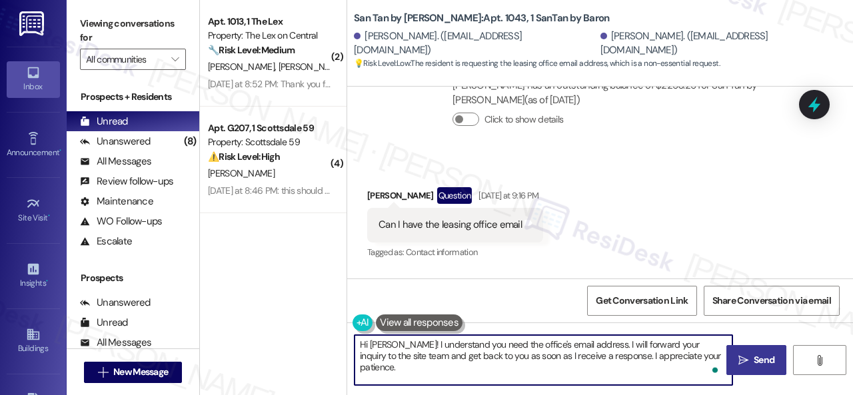
type textarea "Hi [PERSON_NAME]! I understand you need the office's email address. I will forw…"
click at [754, 355] on span "Send" at bounding box center [764, 360] width 21 height 14
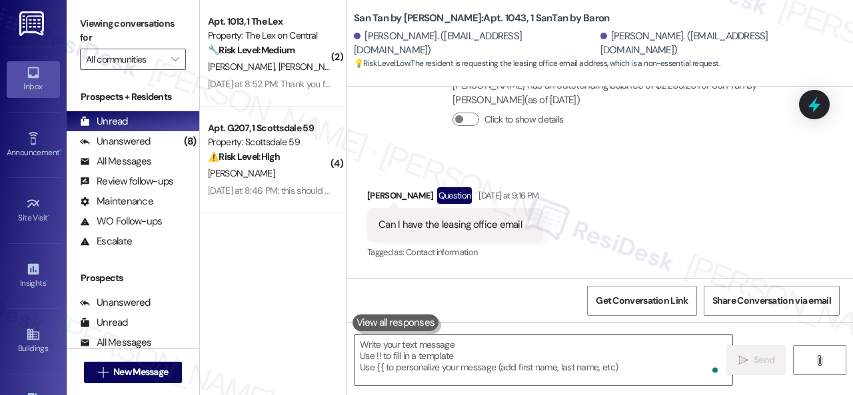
scroll to position [712, 0]
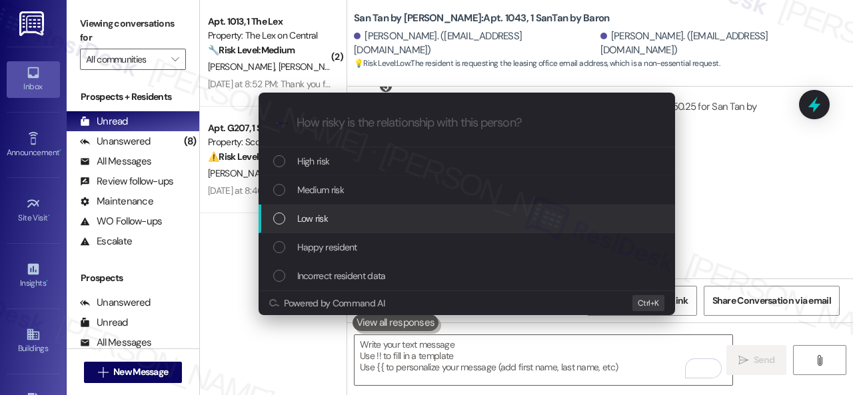
click at [325, 211] on span "Low risk" at bounding box center [312, 218] width 31 height 15
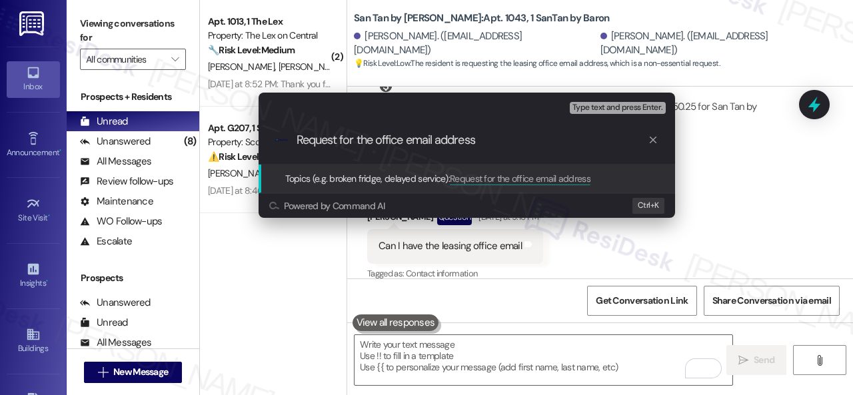
type input "Request for the office email address."
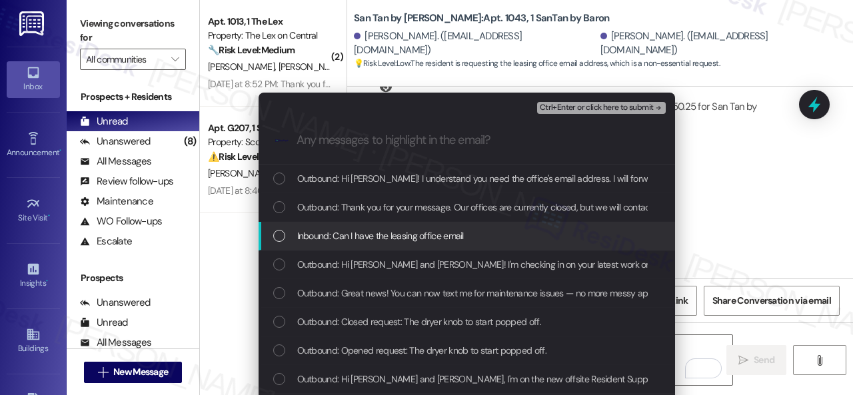
click at [333, 232] on span "Inbound: Can I have the leasing office email" at bounding box center [380, 236] width 167 height 15
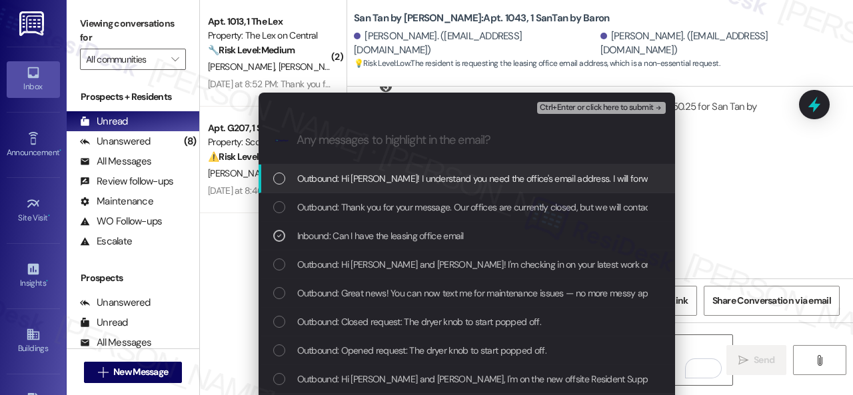
click at [566, 107] on span "Ctrl+Enter or click here to submit" at bounding box center [597, 107] width 114 height 9
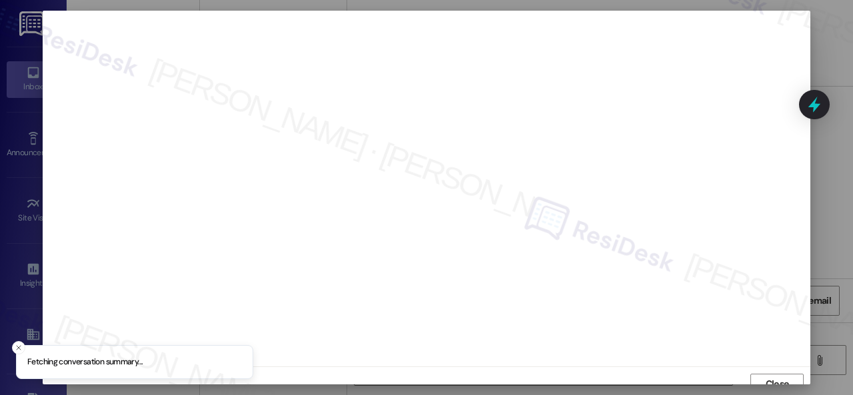
scroll to position [10, 0]
click at [766, 370] on span "Close" at bounding box center [777, 374] width 23 height 14
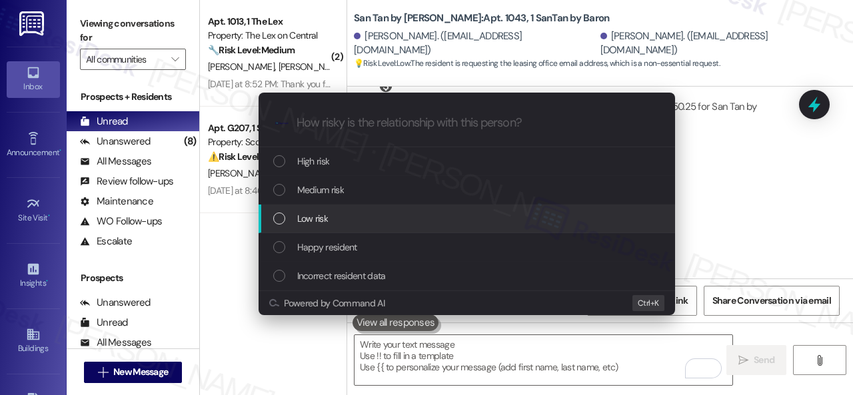
click at [315, 219] on span "Low risk" at bounding box center [312, 218] width 31 height 15
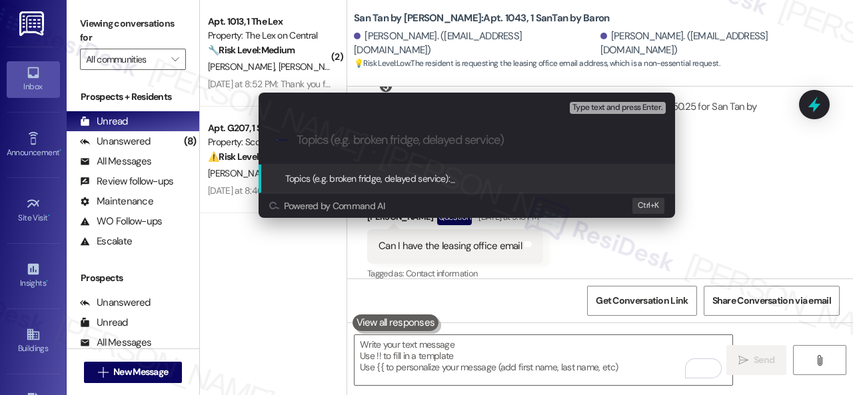
paste input "Request for the office email address."
type input "Request for the office email address."
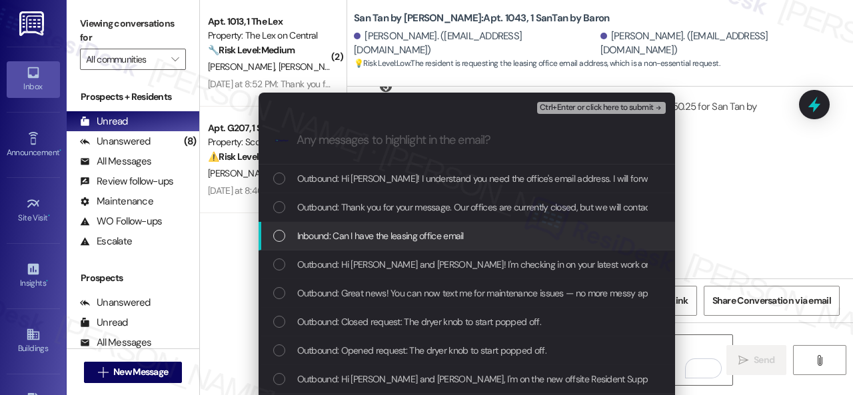
click at [449, 230] on span "Inbound: Can I have the leasing office email" at bounding box center [380, 236] width 167 height 15
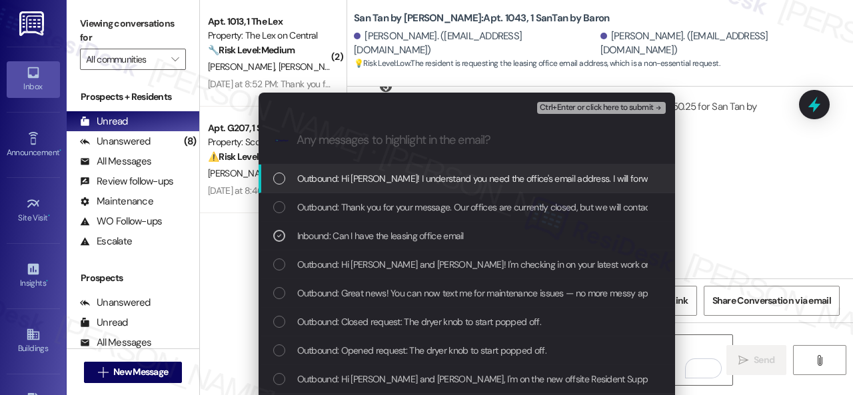
click at [554, 109] on span "Ctrl+Enter or click here to submit" at bounding box center [597, 107] width 114 height 9
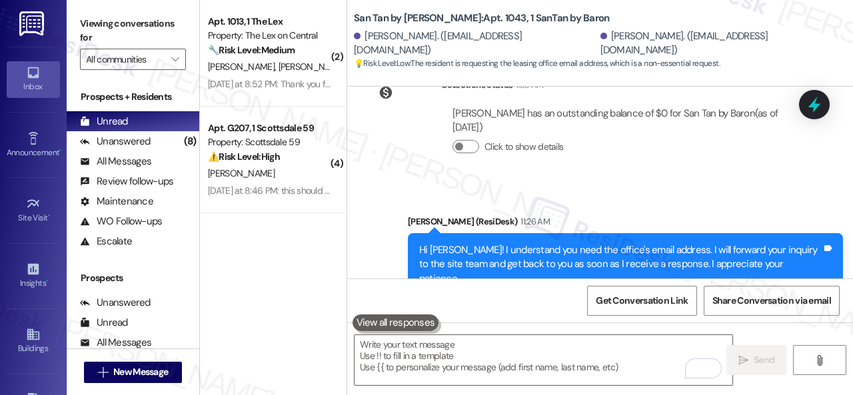
scroll to position [1103, 0]
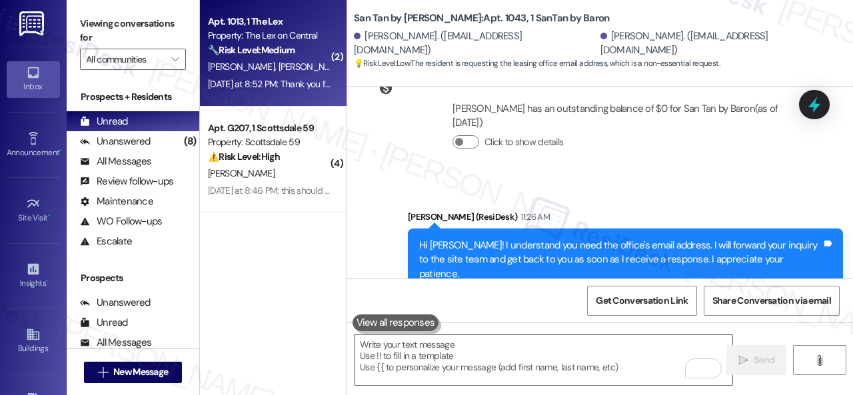
click at [301, 37] on div "Property: The Lex on Central" at bounding box center [269, 36] width 123 height 14
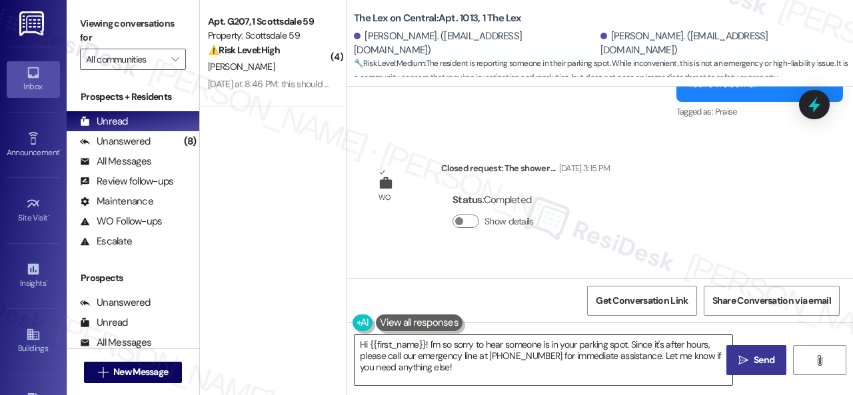
scroll to position [1707, 0]
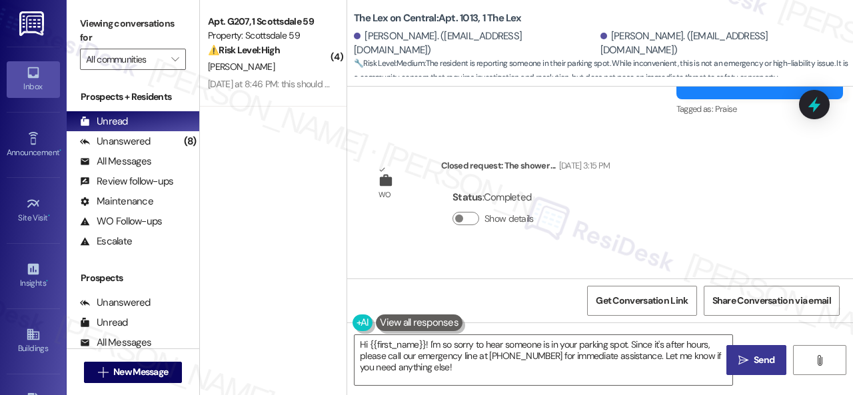
drag, startPoint x: 712, startPoint y: 202, endPoint x: 707, endPoint y: 219, distance: 17.5
click at [708, 215] on div "Lease started [DATE] 7:00 PM Survey, sent via SMS Residesk Automated Survey [DA…" at bounding box center [600, 183] width 506 height 192
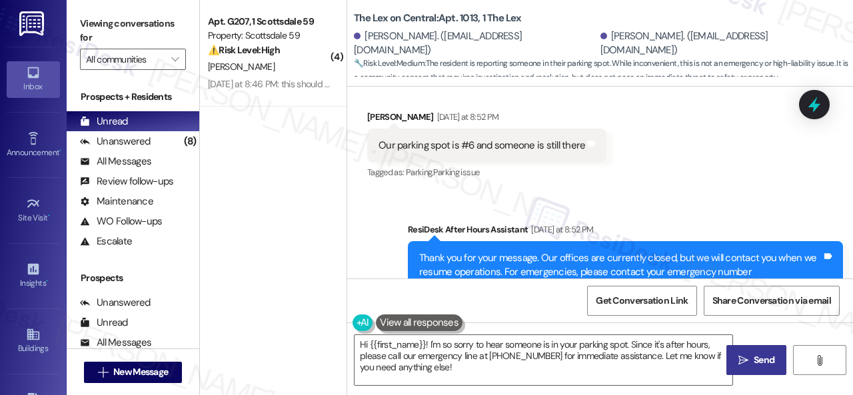
scroll to position [2040, 0]
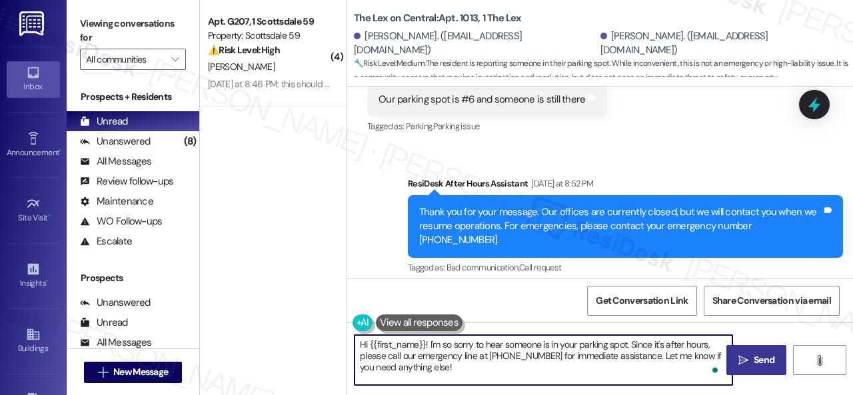
drag, startPoint x: 391, startPoint y: 341, endPoint x: 425, endPoint y: 343, distance: 34.7
click at [425, 343] on textarea "Hi {{first_name}}! I'm so sorry to hear someone is in your parking spot. Since …" at bounding box center [544, 360] width 378 height 50
click at [401, 347] on textarea "Hi [PERSON_NAME]! I'm so sorry to hear someone is in your parking spot. Since i…" at bounding box center [544, 360] width 378 height 50
paste textarea "I'm sorry for the delayed response. Please don’t hesitate to confirm if you sti…"
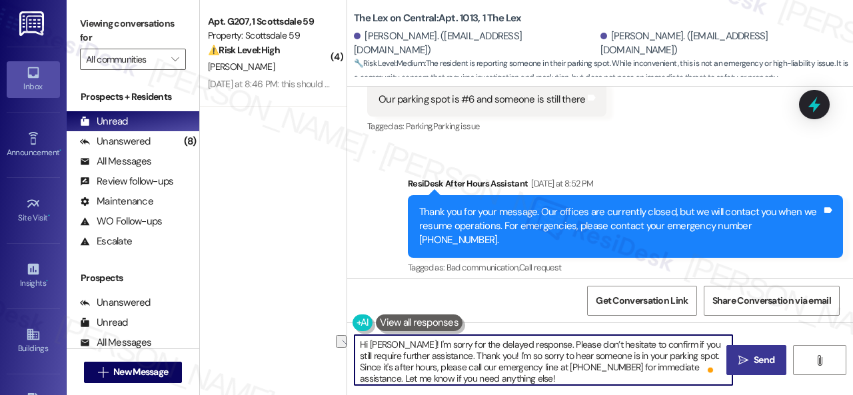
drag, startPoint x: 505, startPoint y: 355, endPoint x: 707, endPoint y: 356, distance: 202.0
click at [707, 356] on textarea "Hi [PERSON_NAME]! I'm sorry for the delayed response. Please don’t hesitate to …" at bounding box center [544, 360] width 378 height 50
click at [535, 347] on textarea "Hi [PERSON_NAME]! I'm sorry for the delayed response. Please don’t hesitate to …" at bounding box center [544, 360] width 378 height 50
paste textarea "I'm so sorry to hear someone is in your parking spot."
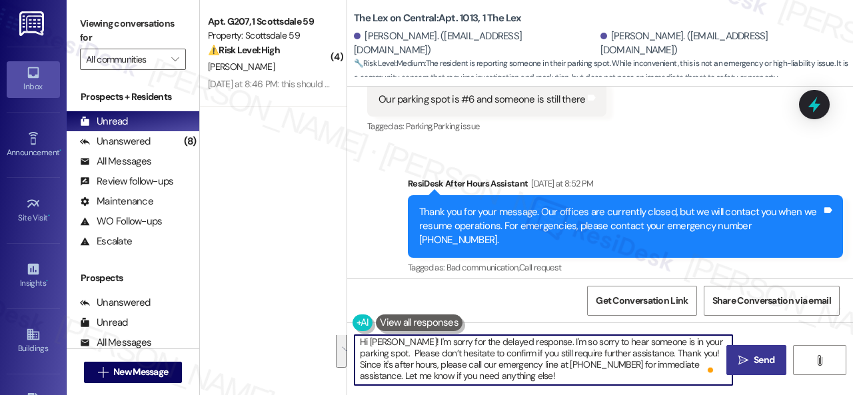
drag, startPoint x: 689, startPoint y: 357, endPoint x: 689, endPoint y: 381, distance: 23.3
click at [689, 381] on textarea "Hi [PERSON_NAME]! I'm sorry for the delayed response. I'm so sorry to hear some…" at bounding box center [544, 360] width 378 height 50
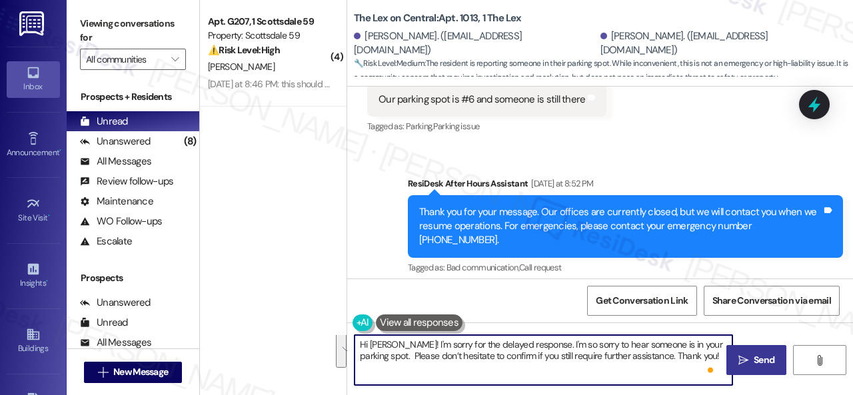
scroll to position [0, 0]
drag, startPoint x: 651, startPoint y: 345, endPoint x: 657, endPoint y: 343, distance: 7.2
click at [657, 343] on textarea "Hi [PERSON_NAME]! I'm sorry for the delayed response. I'm so sorry to hear some…" at bounding box center [544, 360] width 378 height 50
type textarea "Hi [PERSON_NAME]! I'm sorry for the delayed response. I'm so sorry to hear some…"
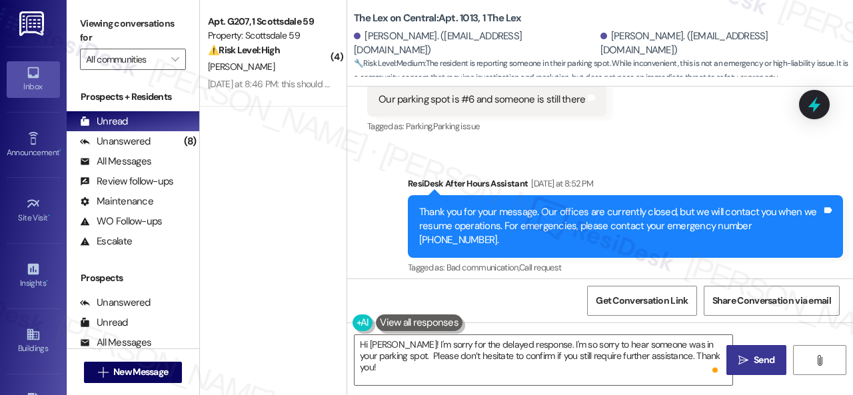
click at [754, 359] on span "Send" at bounding box center [764, 360] width 21 height 14
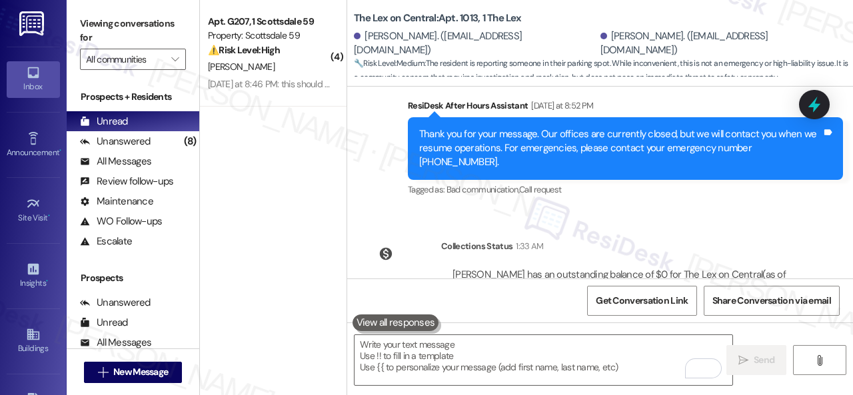
scroll to position [2174, 0]
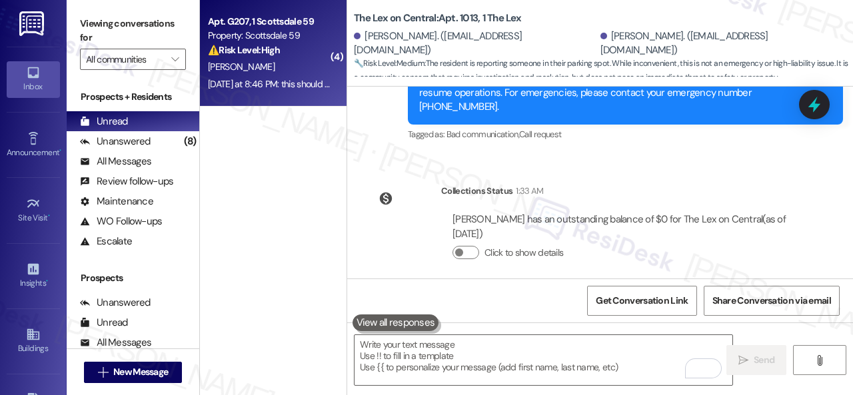
click at [303, 61] on div "[PERSON_NAME]" at bounding box center [270, 67] width 126 height 17
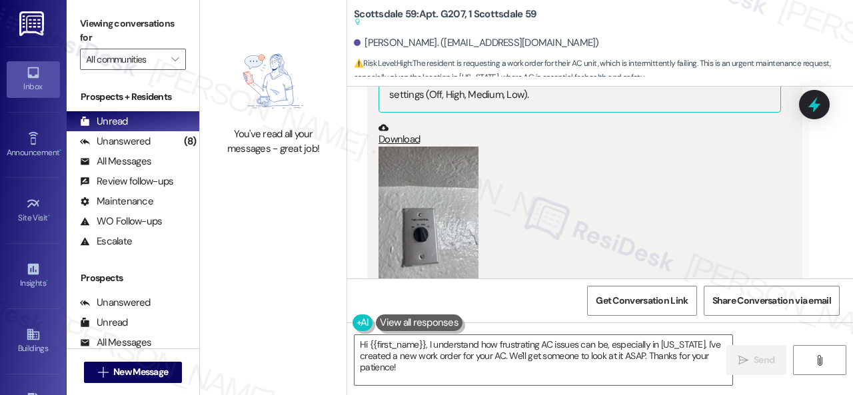
scroll to position [11417, 0]
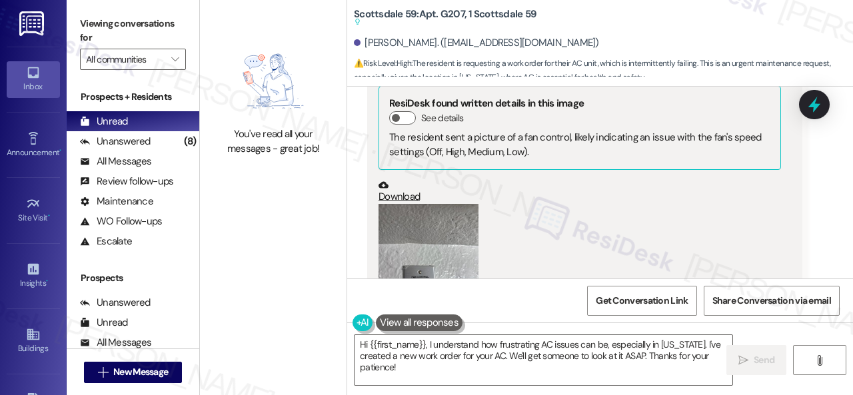
click at [408, 204] on button "Zoom image" at bounding box center [429, 270] width 100 height 133
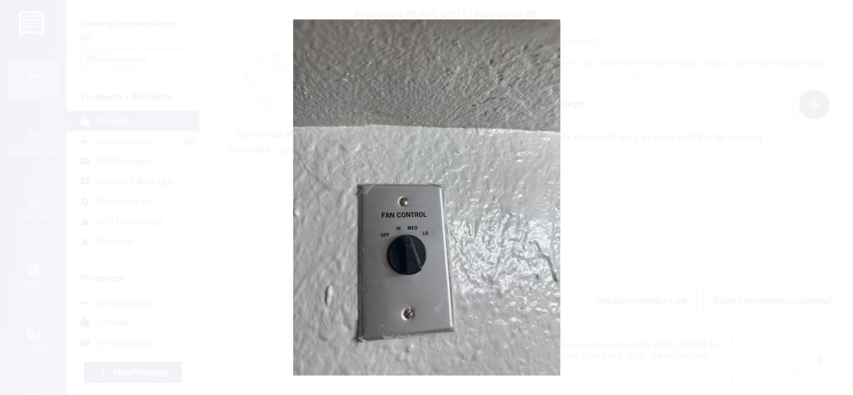
click at [463, 200] on button "Unzoom image" at bounding box center [426, 197] width 853 height 395
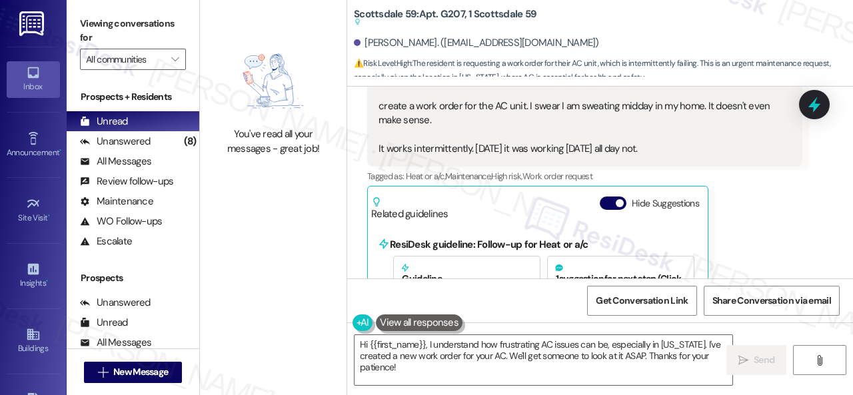
scroll to position [10750, 0]
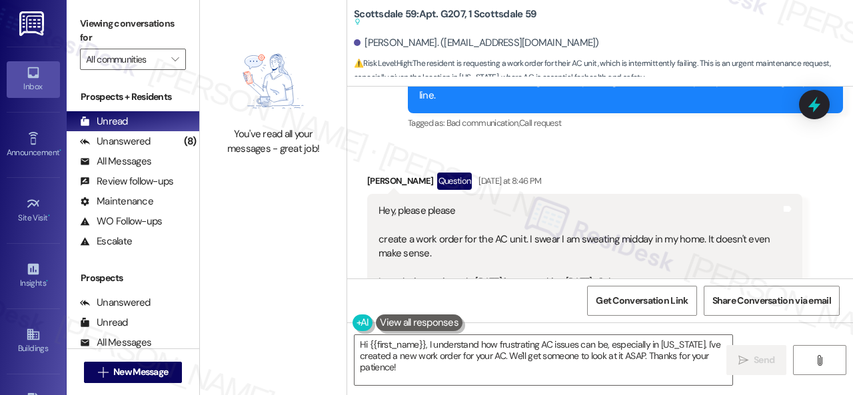
click at [749, 300] on div "Tagged as: Heat or a/c , Click to highlight conversations about Heat or a/c Mai…" at bounding box center [584, 309] width 435 height 19
click at [428, 345] on textarea "Hi {{first_name}}, I understand how frustrating AC issues can be, especially in…" at bounding box center [544, 360] width 378 height 50
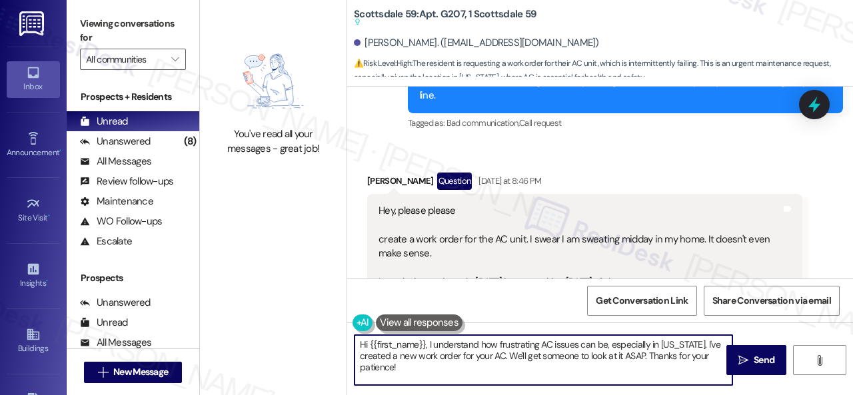
paste textarea "'m sorry for the delayed response.I"
type textarea "Hi {{first_name}}, I'm sorry for the delayed response. I understand how frustra…"
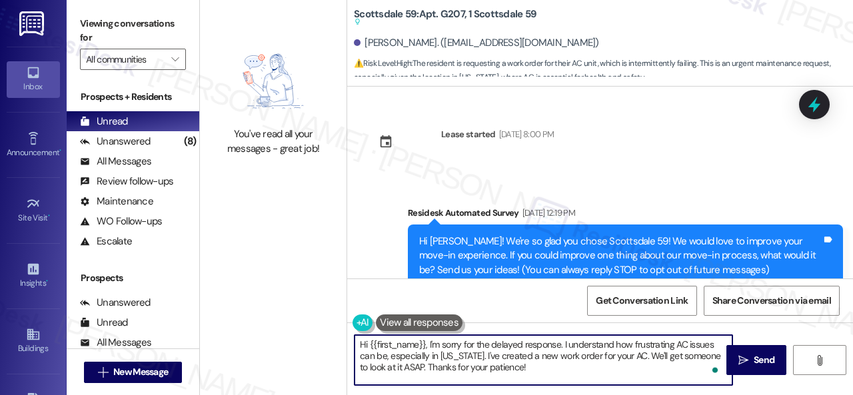
scroll to position [10750, 0]
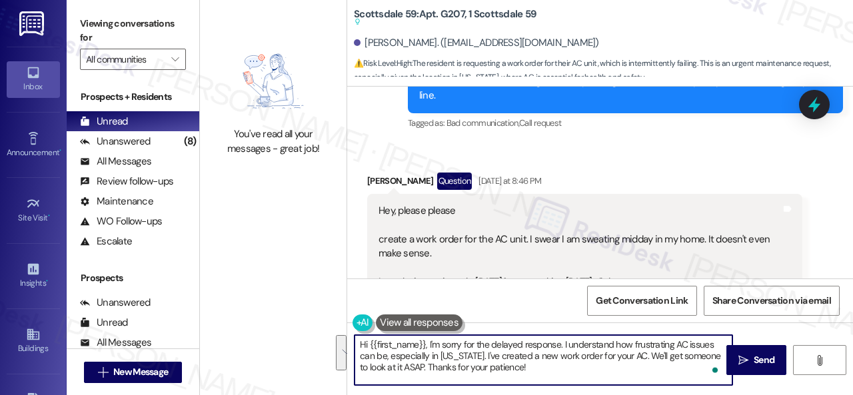
drag, startPoint x: 565, startPoint y: 343, endPoint x: 559, endPoint y: 366, distance: 23.3
click at [559, 366] on textarea "Hi {{first_name}}, I'm sorry for the delayed response. I understand how frustra…" at bounding box center [544, 360] width 378 height 50
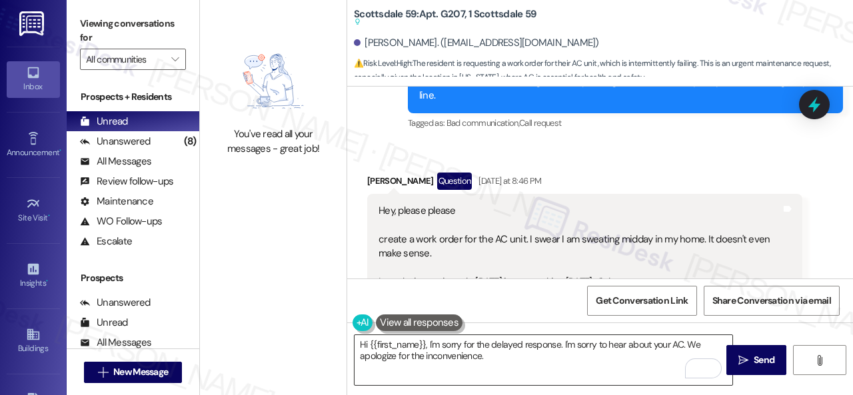
click at [632, 362] on textarea "Hi {{first_name}}, I'm sorry for the delayed response. I'm sorry to hear about …" at bounding box center [544, 360] width 378 height 50
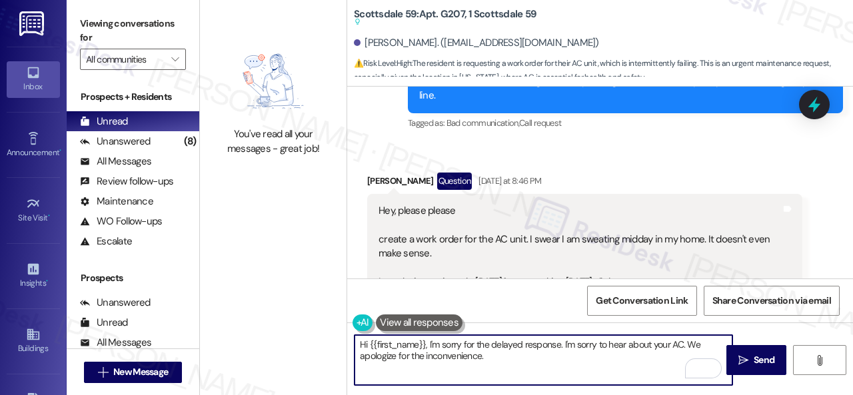
paste textarea "I'll be happy to submit a work order on your behalf. Is your AC running but not…"
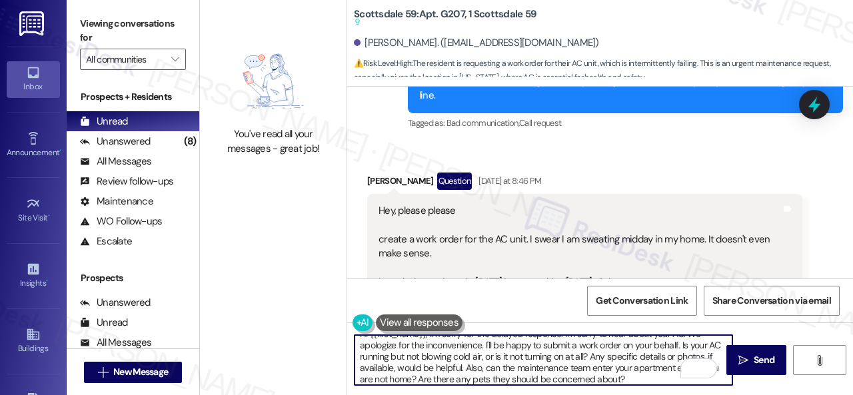
scroll to position [11, 0]
drag, startPoint x: 679, startPoint y: 358, endPoint x: 402, endPoint y: 369, distance: 277.6
click at [402, 369] on textarea "Hi {{first_name}}, I'm sorry for the delayed response. I'm sorry to hear about …" at bounding box center [544, 360] width 378 height 50
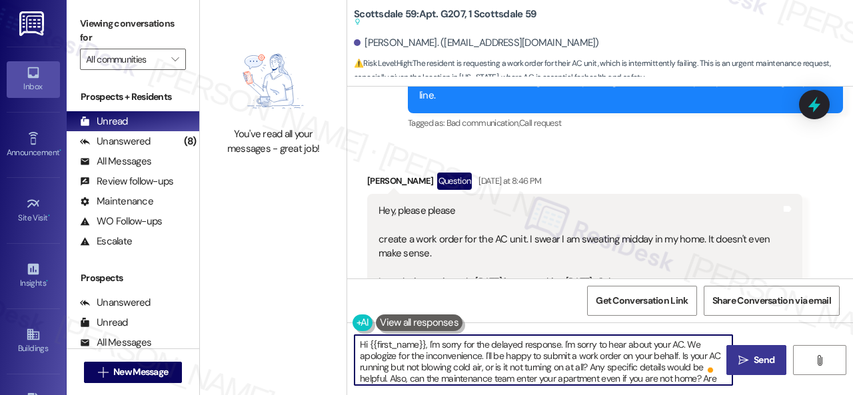
type textarea "Hi {{first_name}}, I'm sorry for the delayed response. I'm sorry to hear about …"
click at [743, 347] on button " Send" at bounding box center [757, 360] width 60 height 30
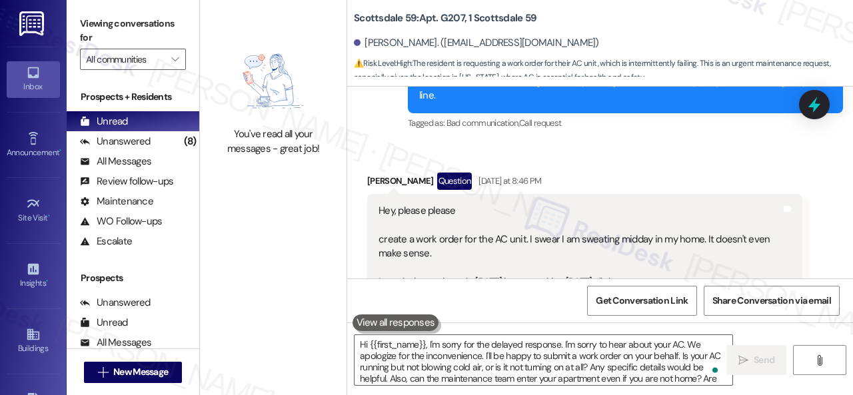
scroll to position [11392, 0]
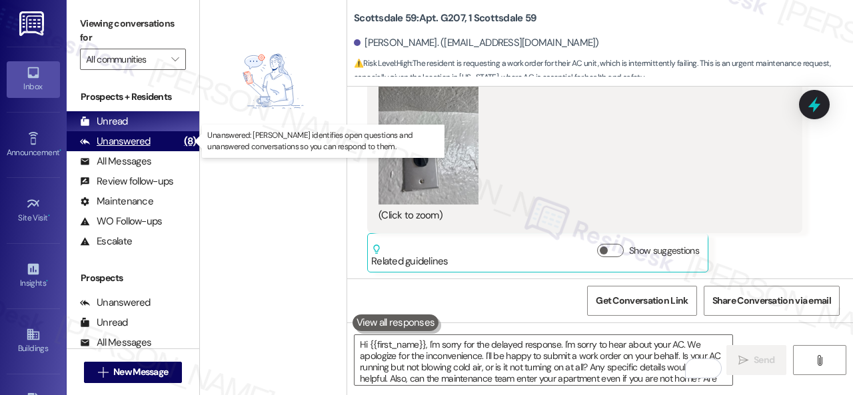
click at [127, 140] on div "Unanswered" at bounding box center [115, 142] width 71 height 14
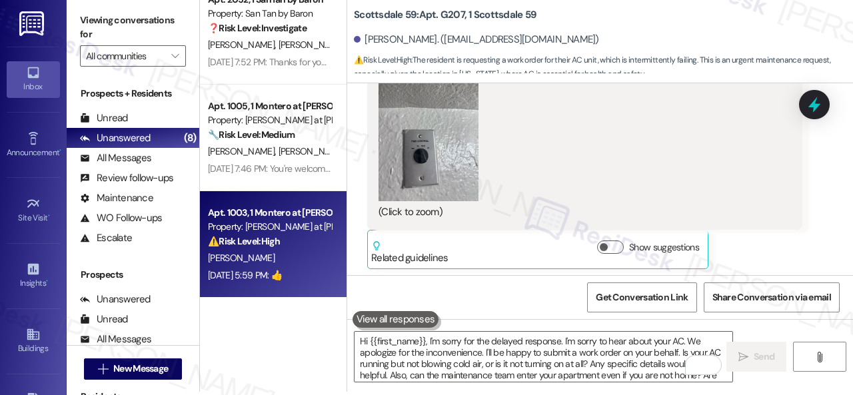
scroll to position [4, 0]
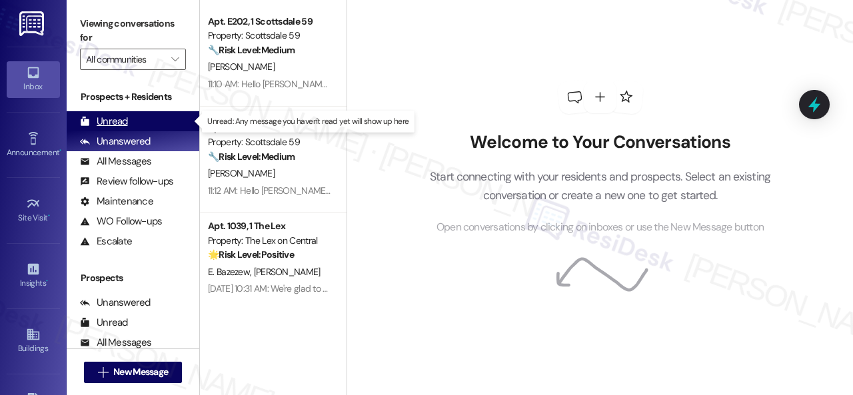
click at [103, 125] on div "Unread" at bounding box center [104, 122] width 48 height 14
